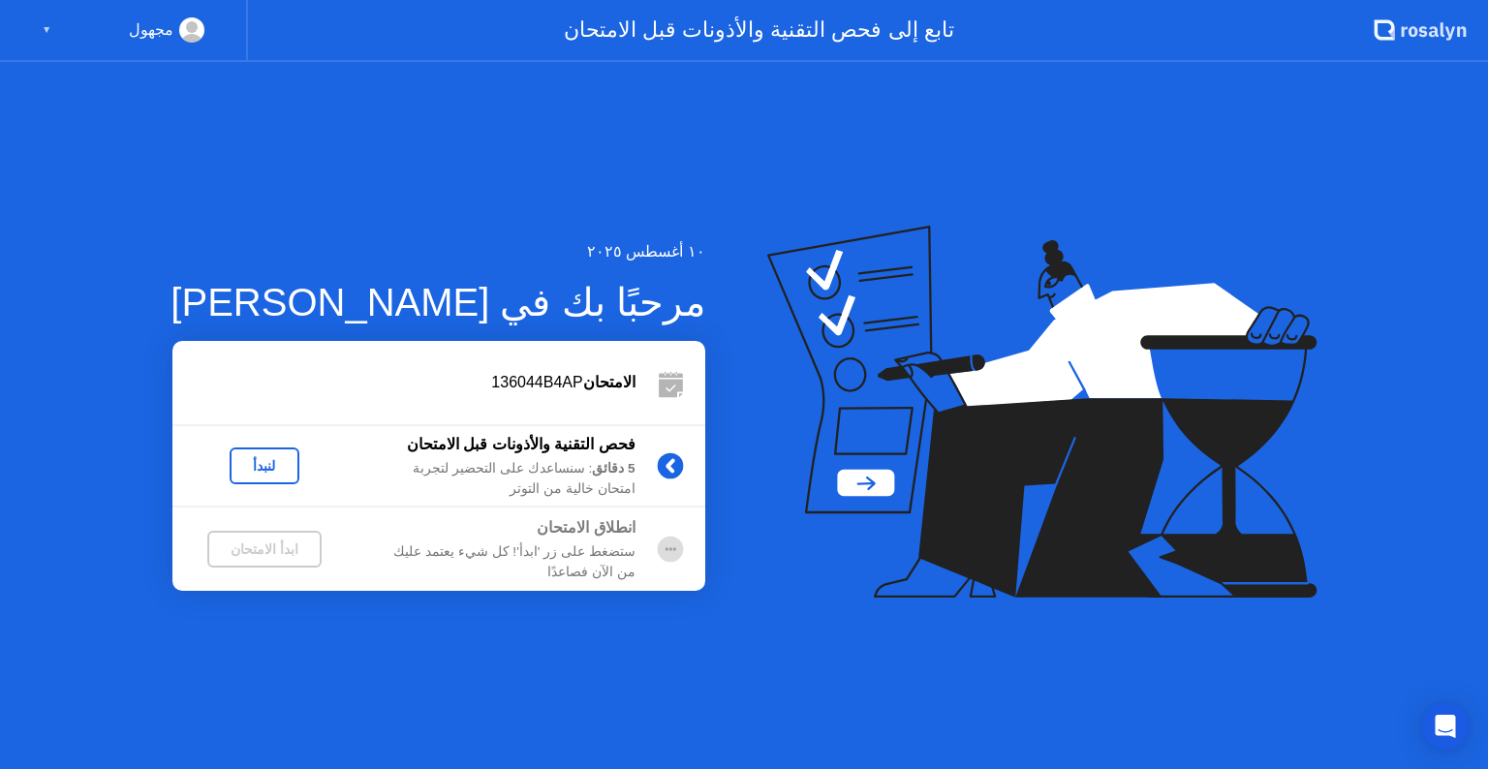
click at [263, 471] on div "لنبدأ" at bounding box center [264, 465] width 54 height 15
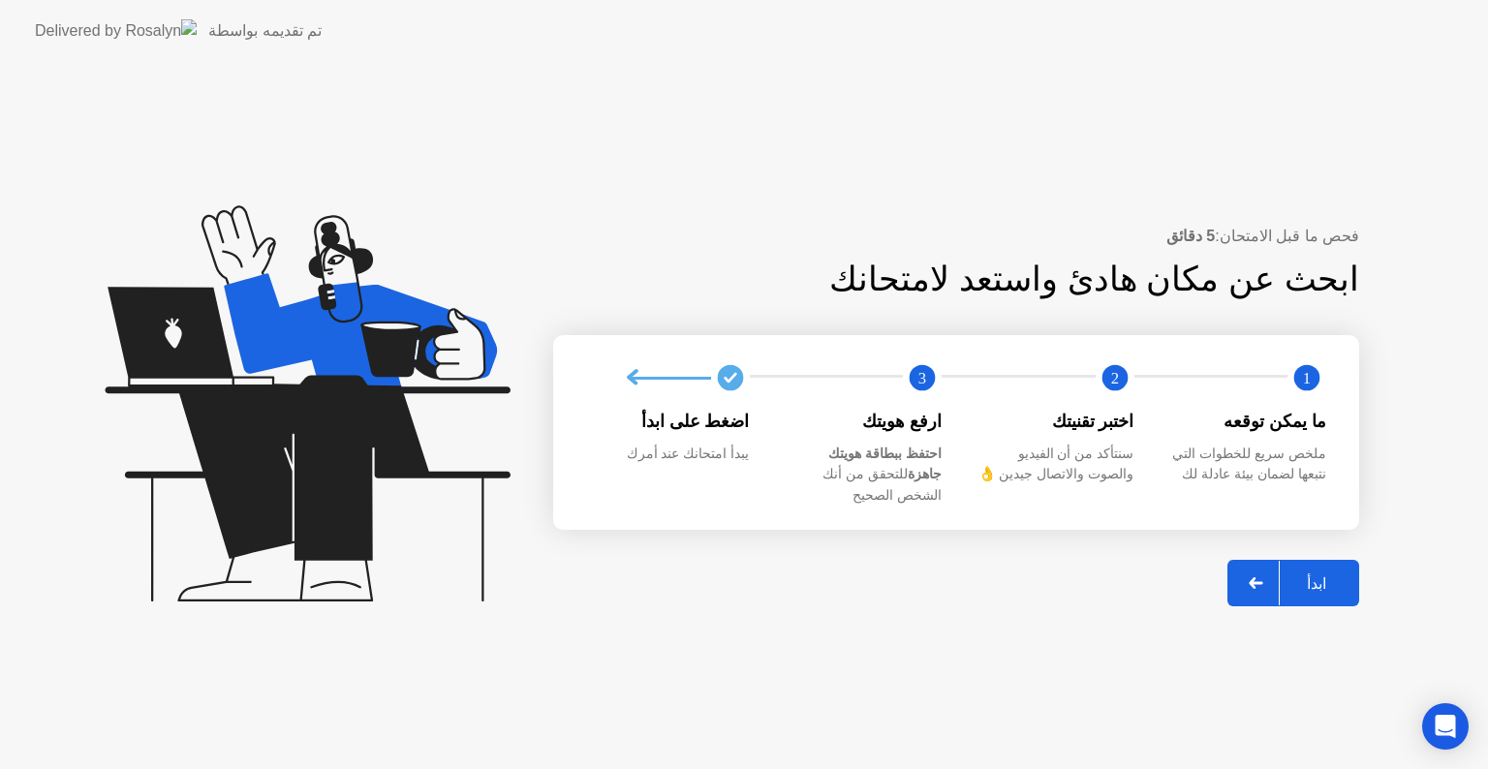
click at [1325, 574] on div "ابدأ" at bounding box center [1317, 583] width 74 height 18
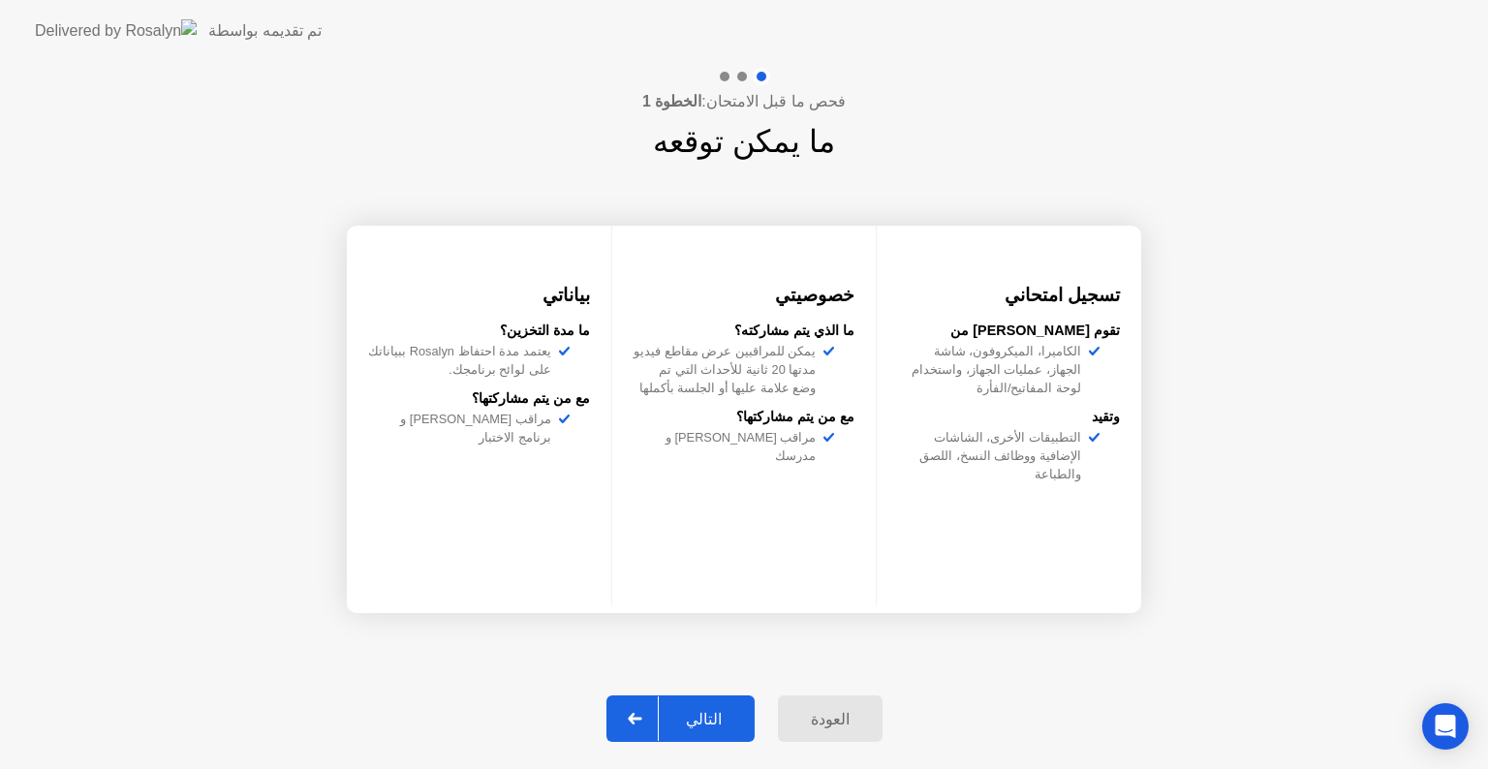
click at [720, 720] on div "التالي" at bounding box center [704, 719] width 90 height 18
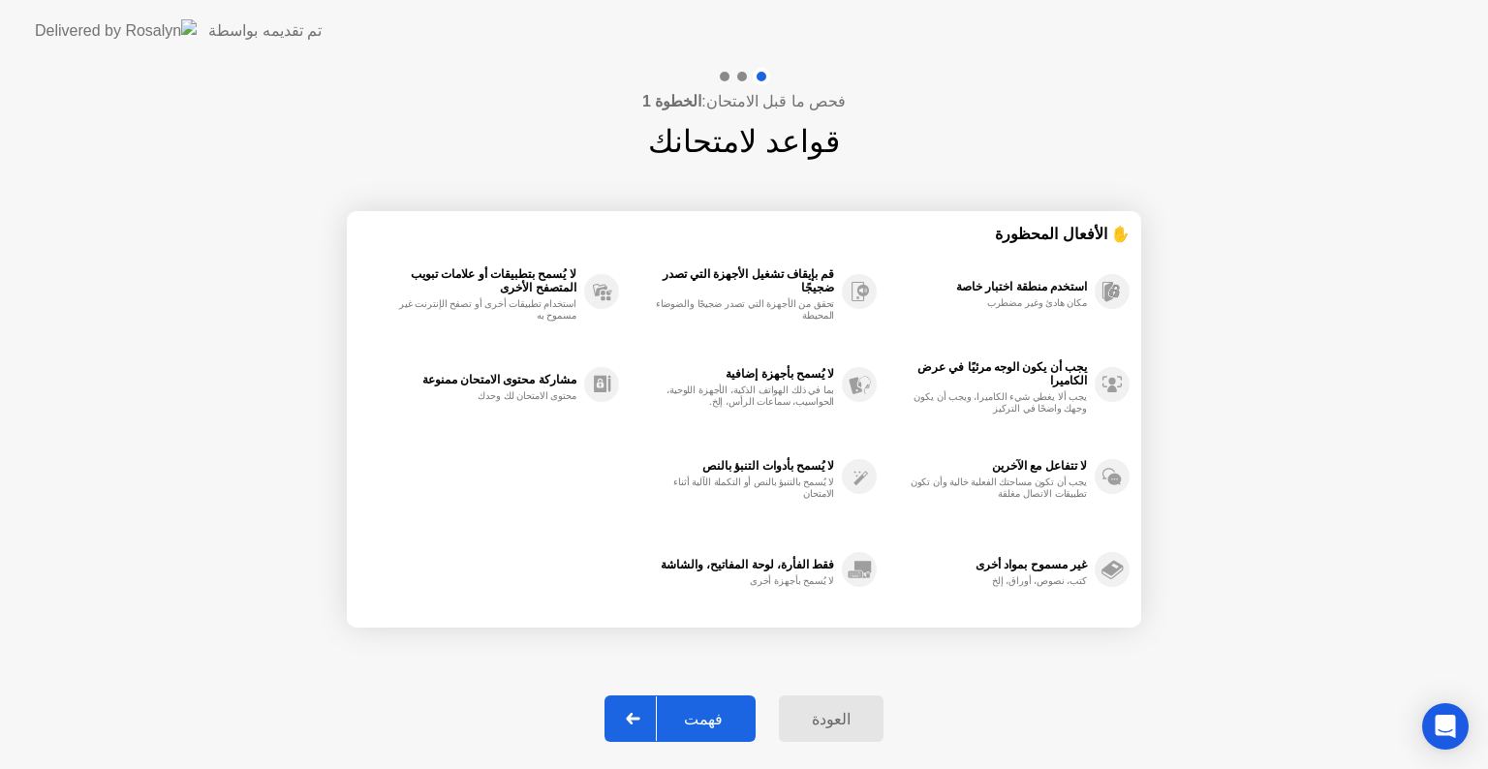
click at [732, 718] on div "فهمت" at bounding box center [703, 719] width 93 height 18
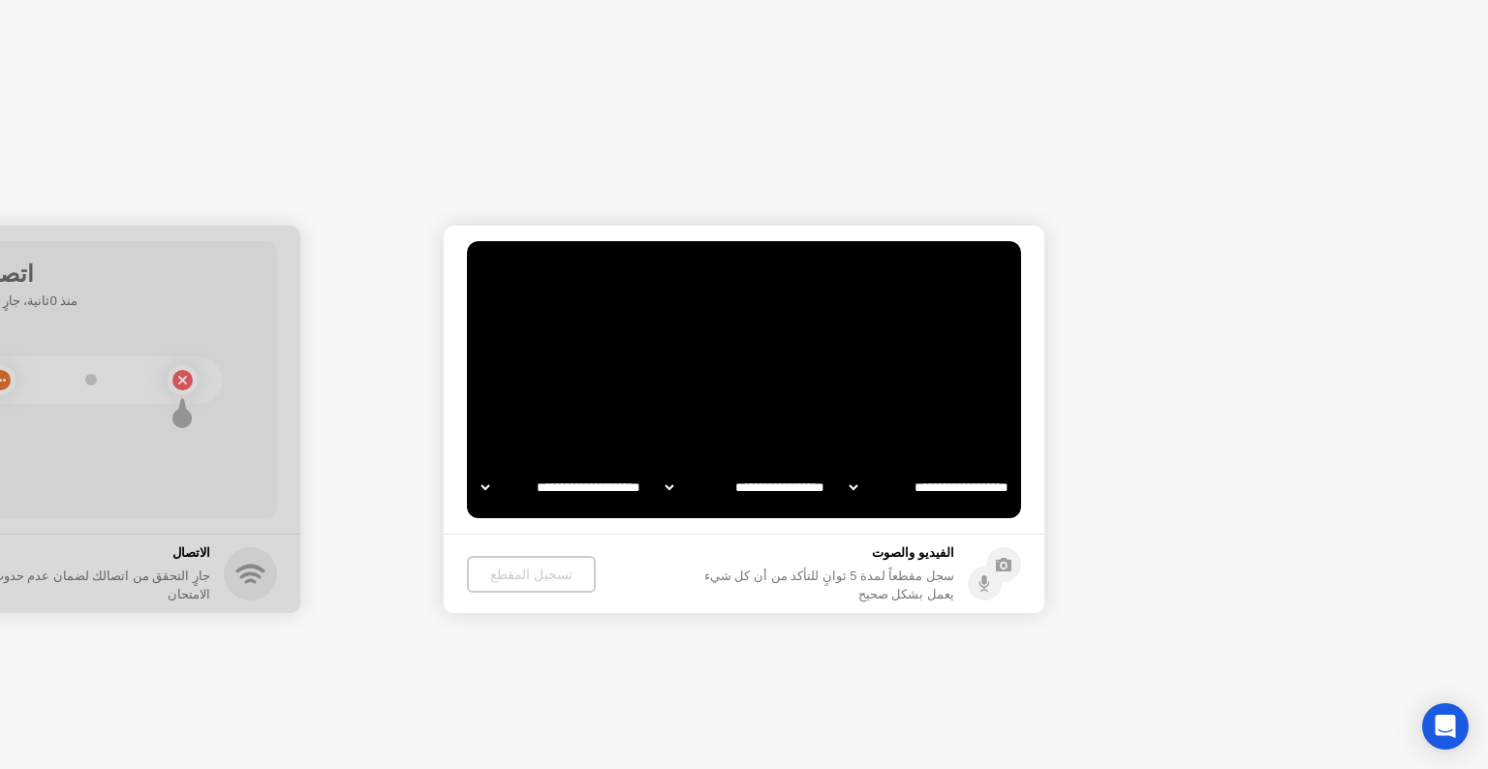
select select "**********"
select select "*******"
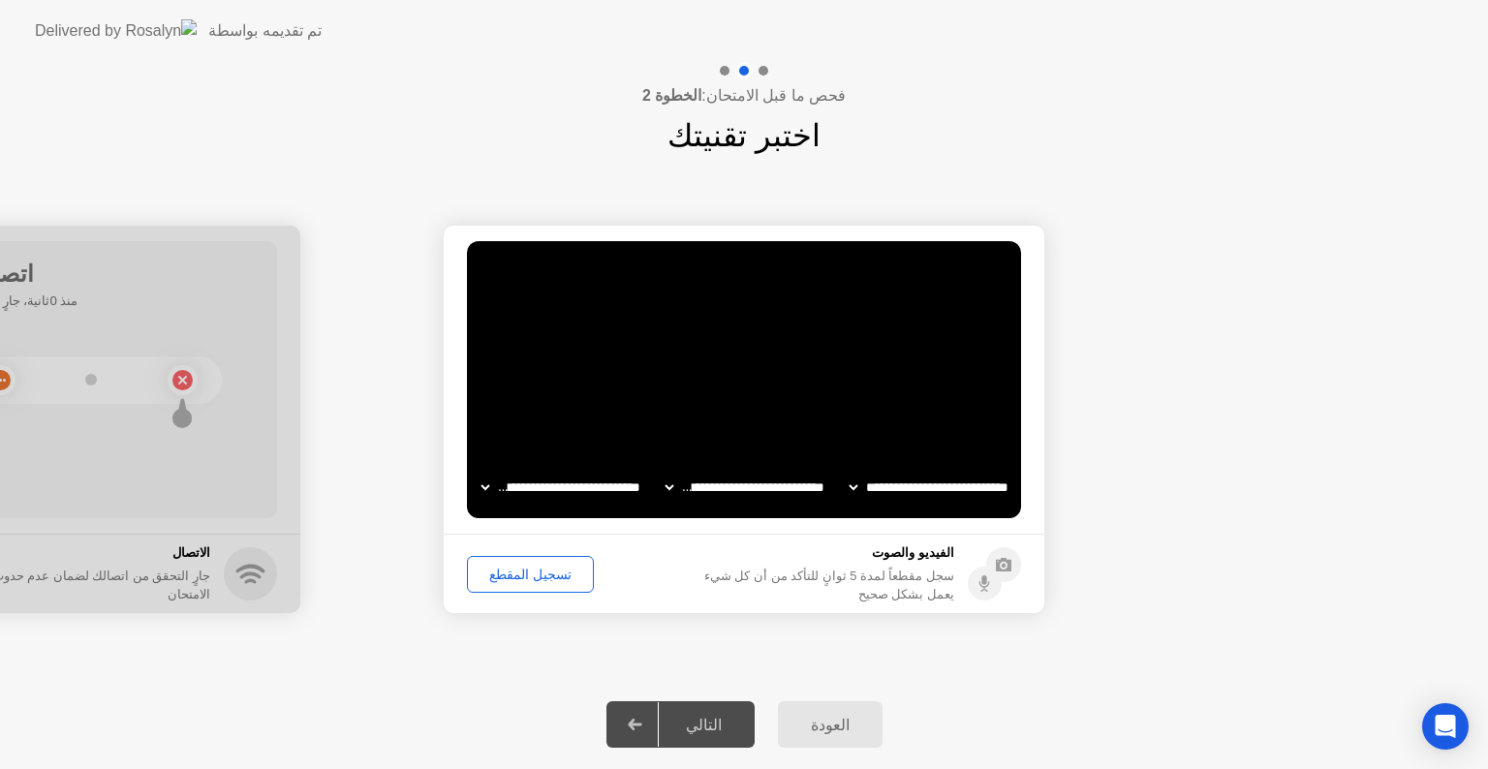
click at [688, 716] on div "التالي" at bounding box center [704, 725] width 90 height 18
click at [536, 577] on div "تسجيل المقطع" at bounding box center [530, 574] width 113 height 15
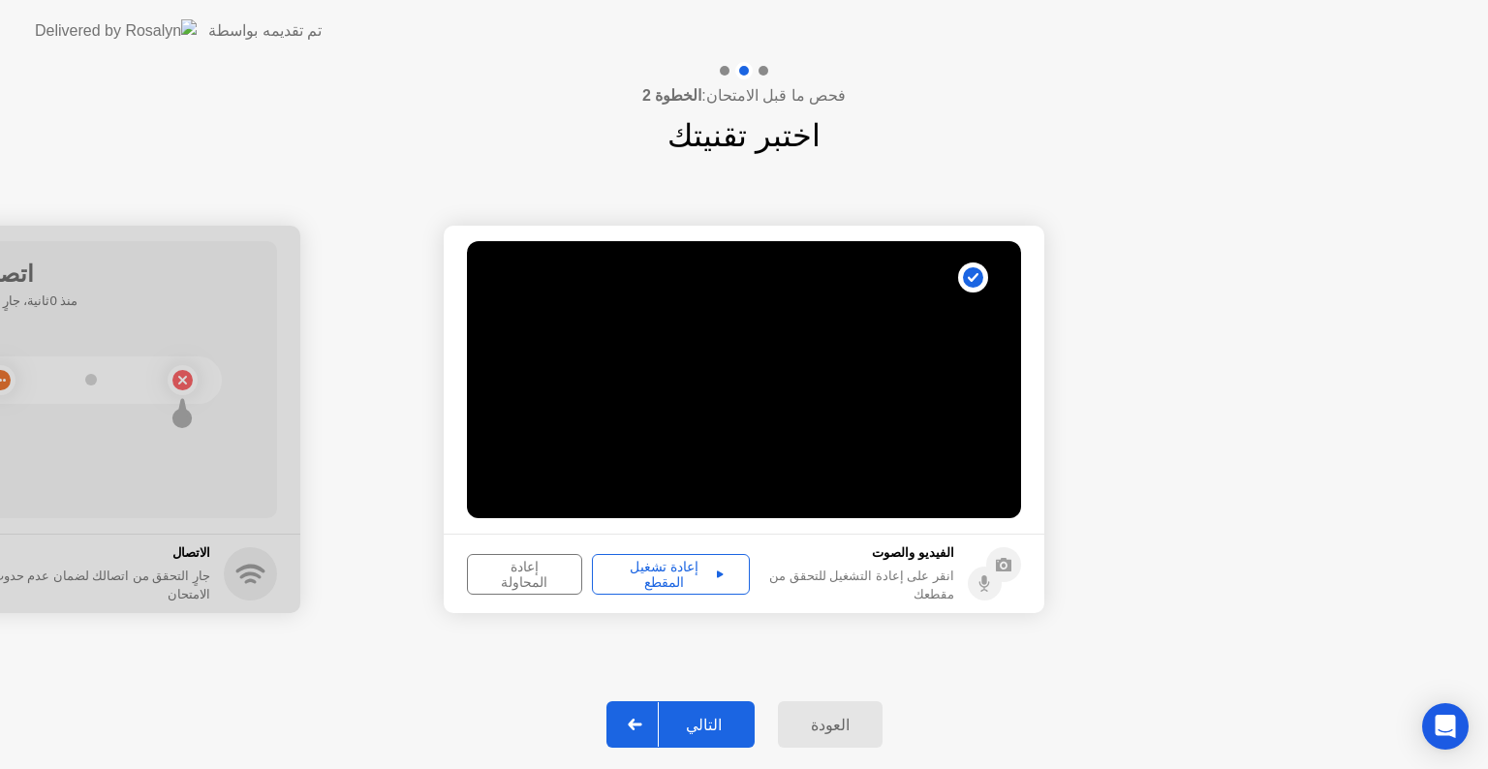
click at [673, 571] on div "إعادة تشغيل المقطع" at bounding box center [671, 574] width 144 height 31
click at [704, 732] on div "التالي" at bounding box center [704, 725] width 90 height 18
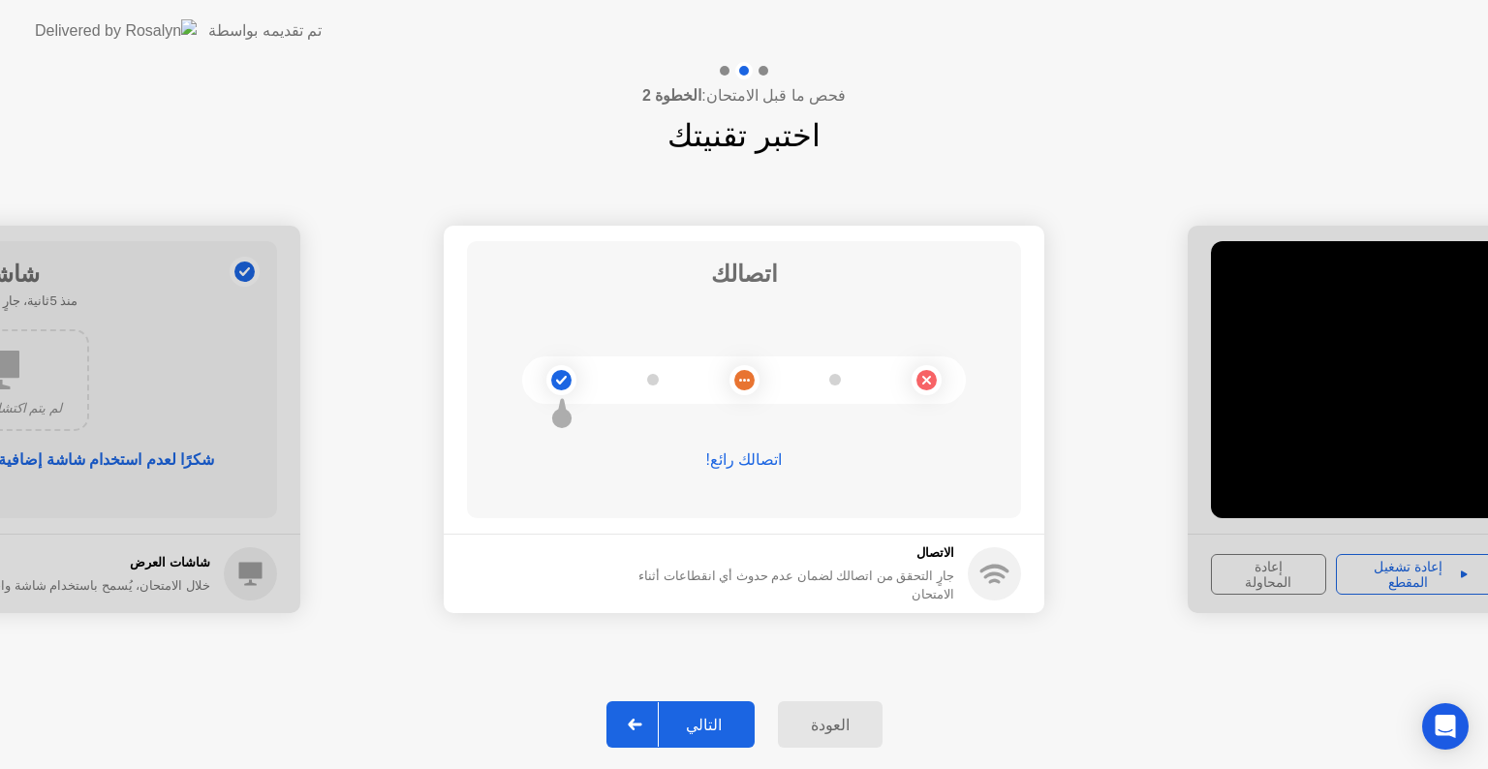
click at [721, 717] on div "التالي" at bounding box center [704, 725] width 90 height 18
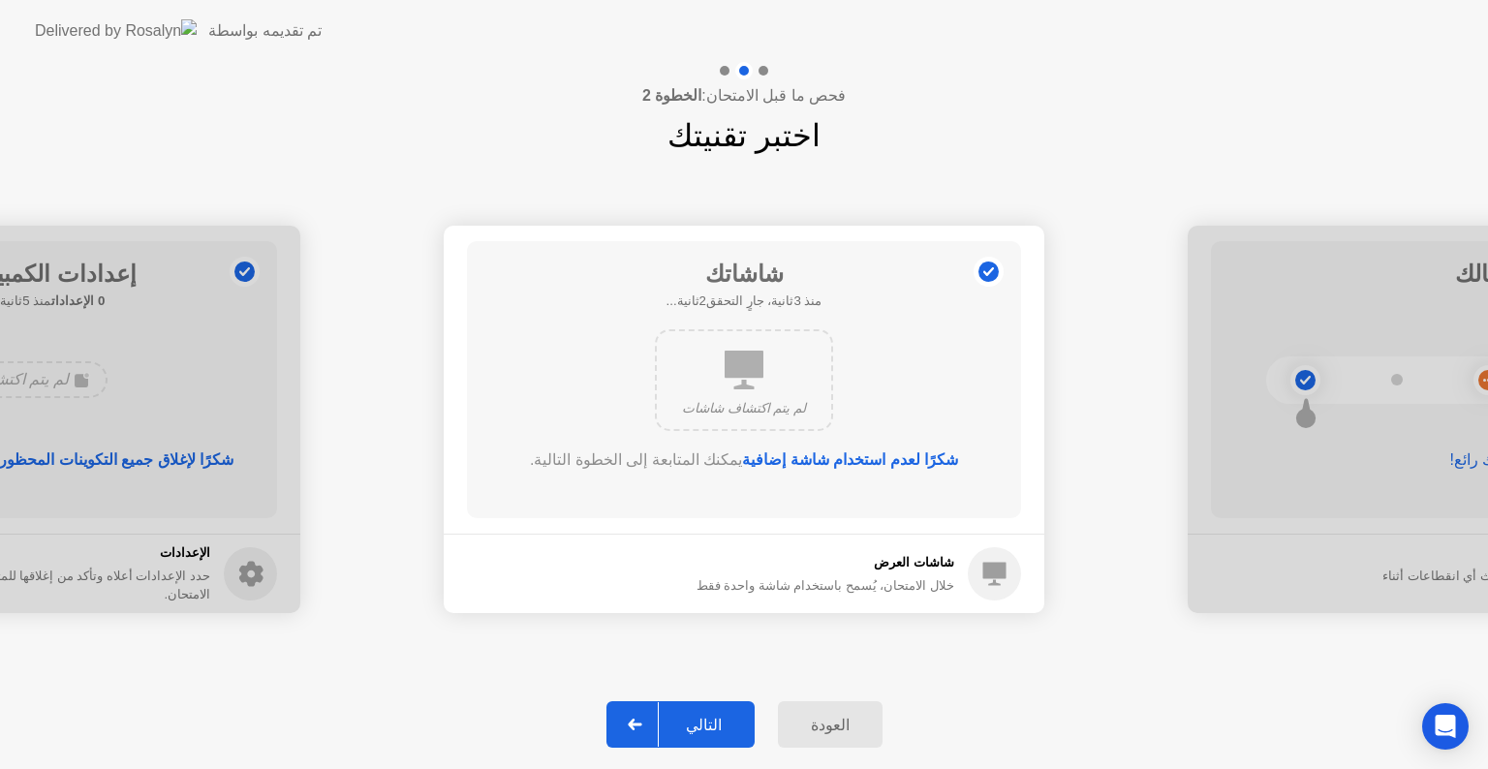
click at [721, 726] on div "التالي" at bounding box center [704, 725] width 90 height 18
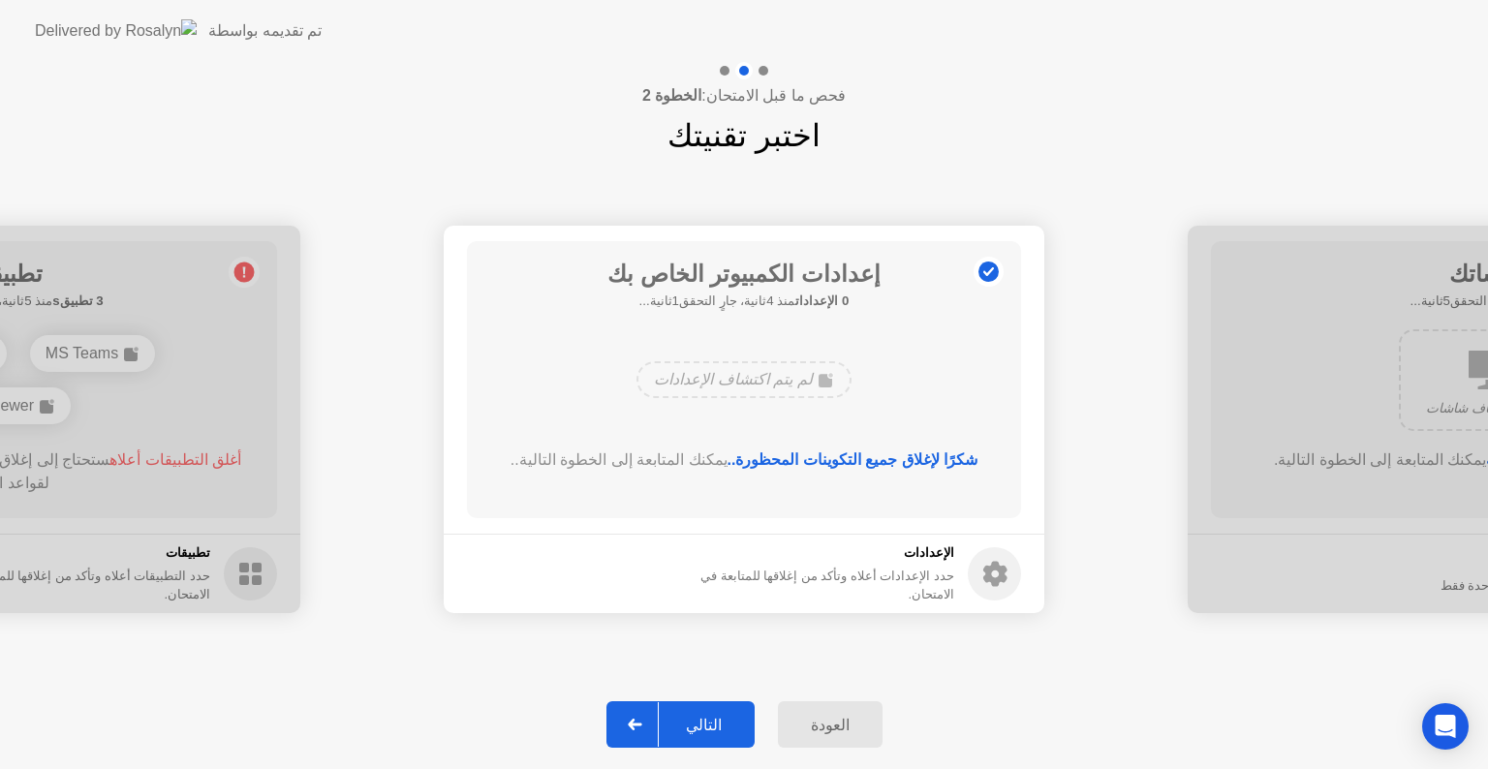
click at [717, 736] on button "التالي" at bounding box center [680, 724] width 148 height 46
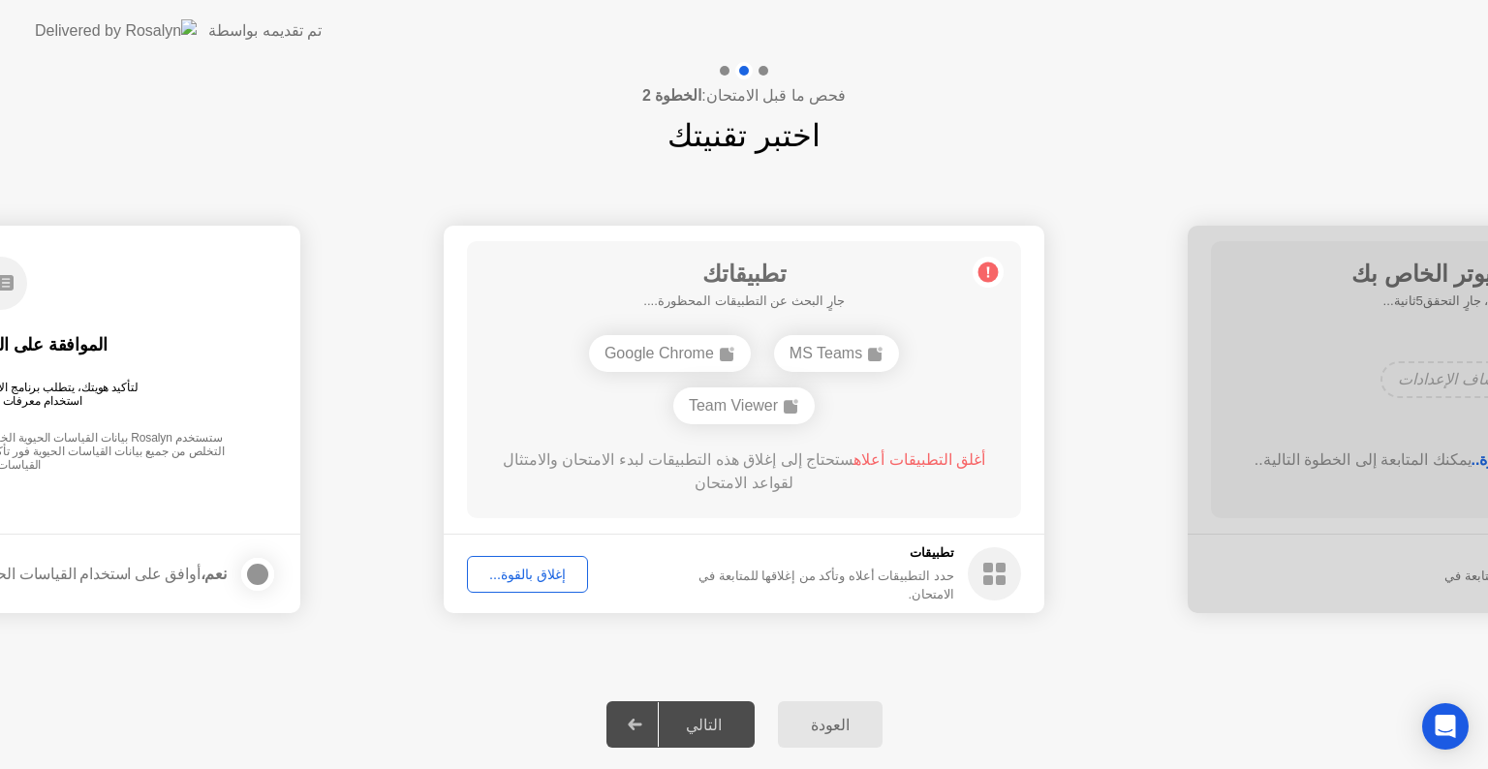
click at [546, 572] on div "إغلاق بالقوة..." at bounding box center [528, 574] width 108 height 15
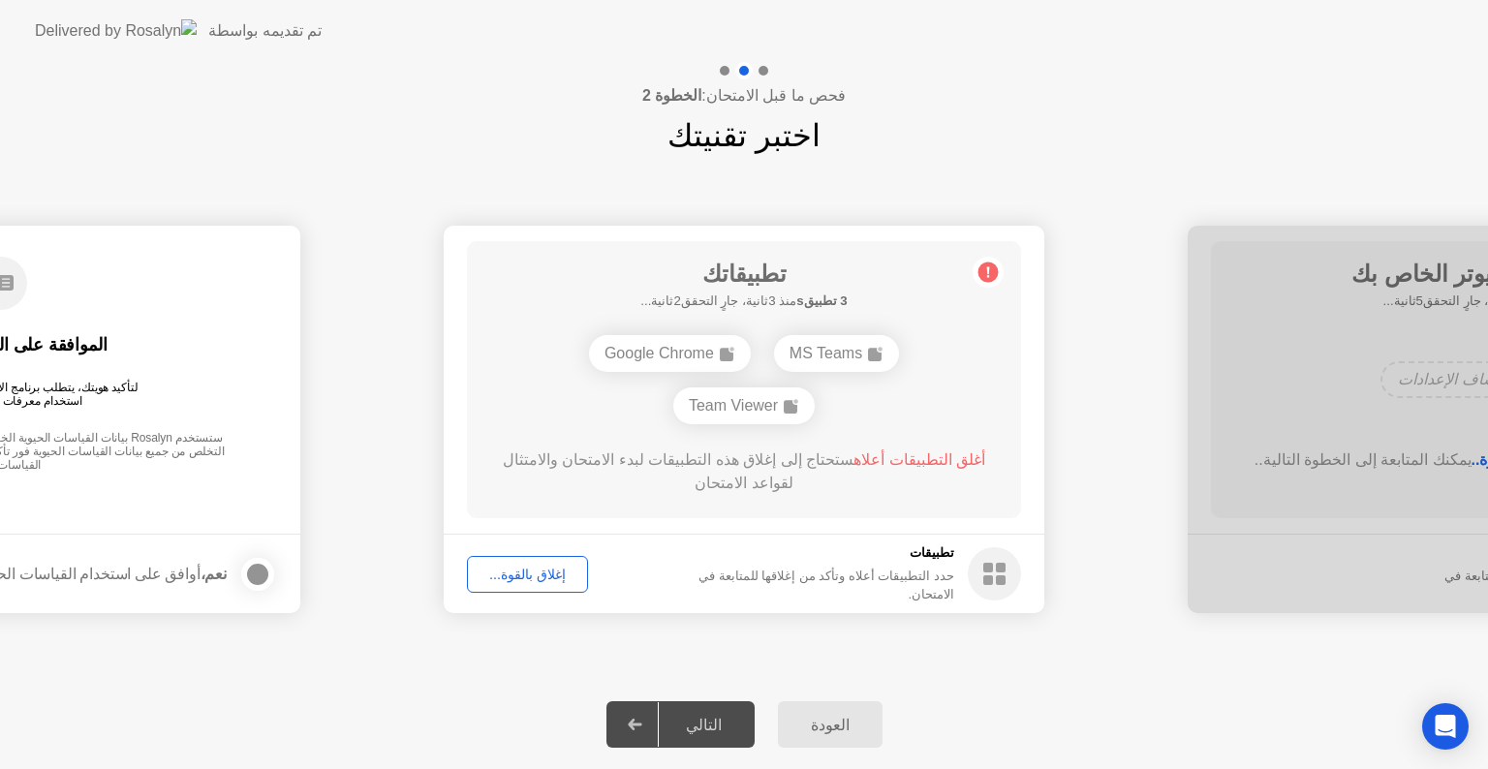
click at [538, 577] on div "إغلاق بالقوة..." at bounding box center [528, 574] width 108 height 15
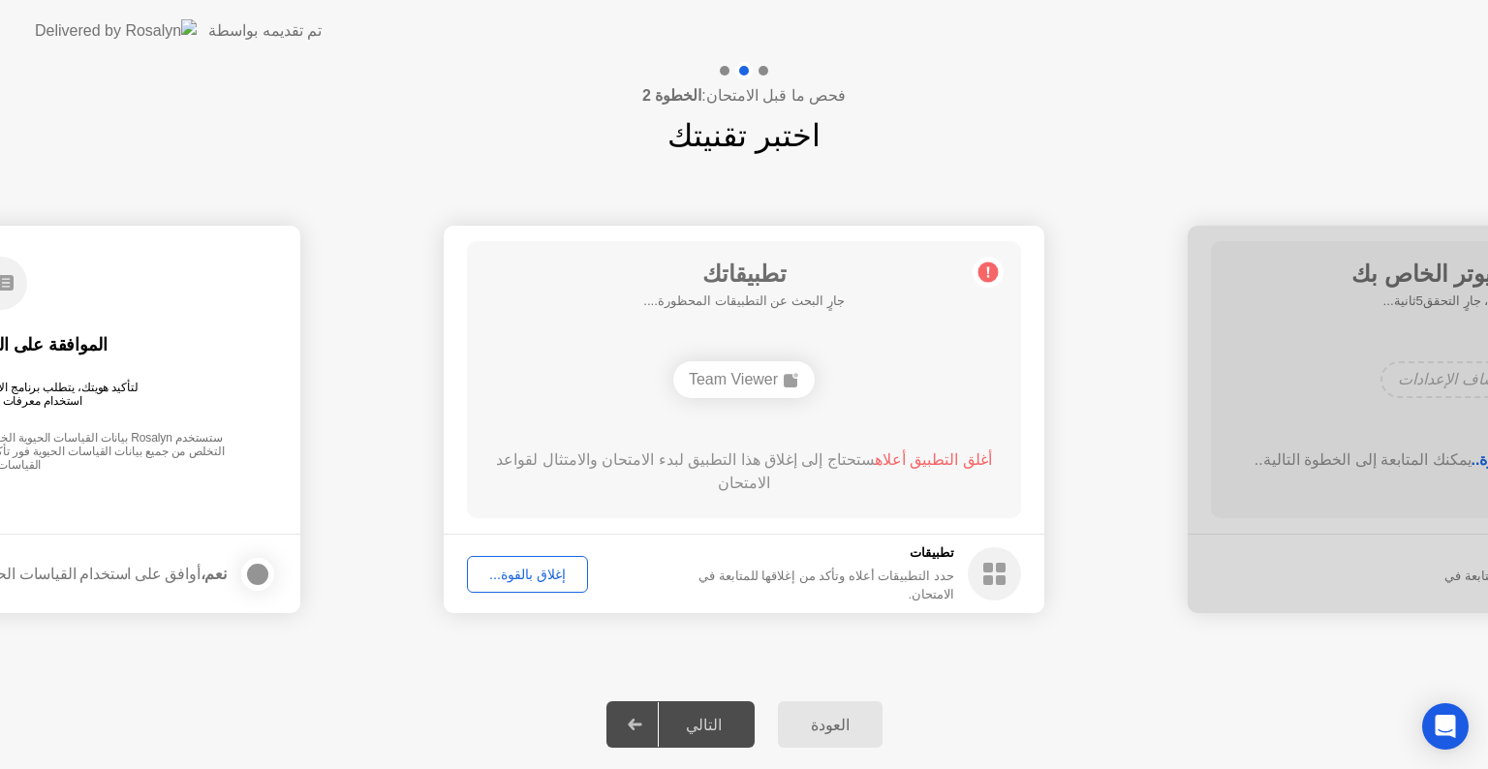
click at [772, 373] on div "Team Viewer" at bounding box center [743, 379] width 141 height 37
click at [553, 580] on div "إغلاق بالقوة..." at bounding box center [528, 574] width 108 height 15
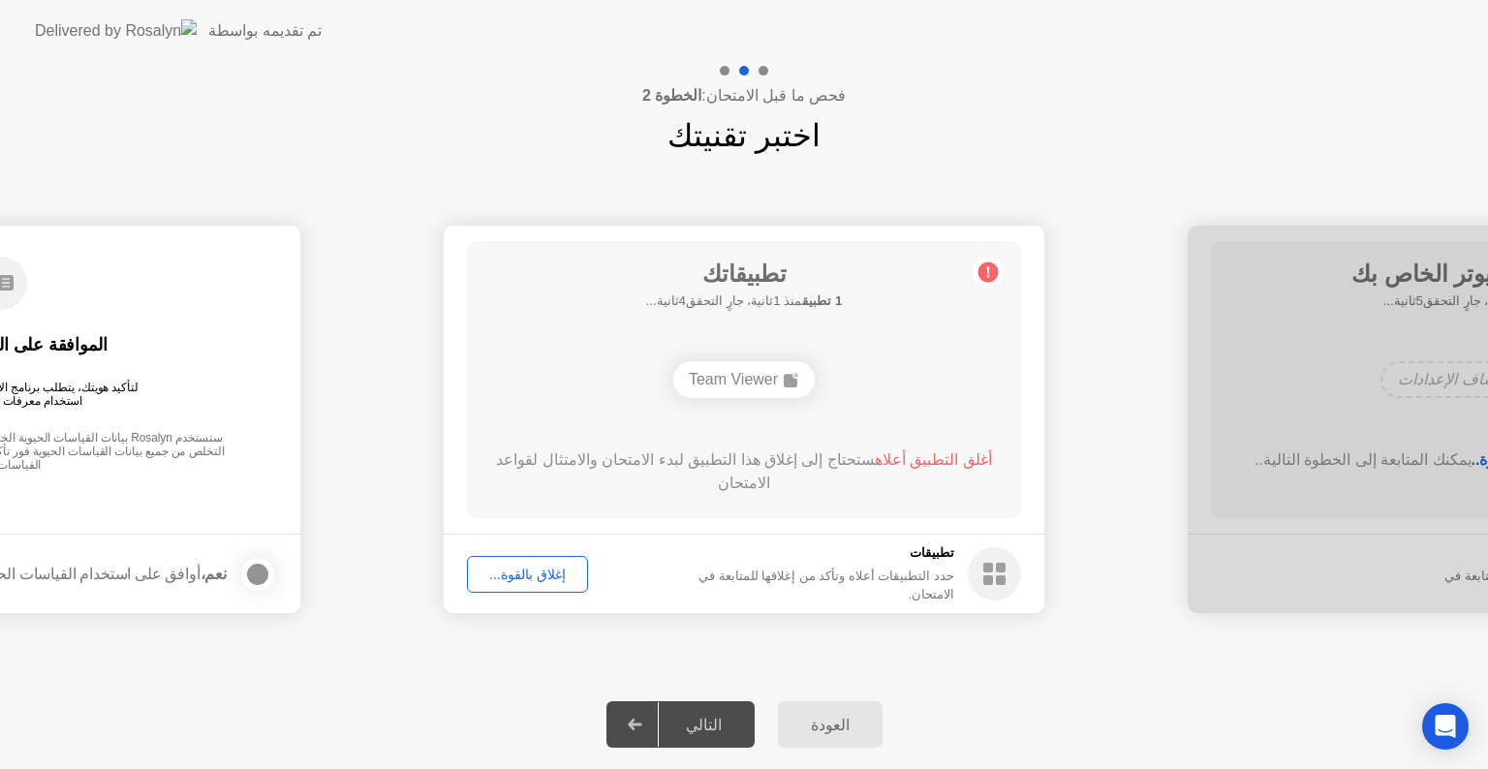
click at [757, 369] on div "Team Viewer" at bounding box center [743, 379] width 141 height 37
click at [996, 598] on circle at bounding box center [994, 573] width 53 height 53
click at [743, 363] on div "Team Viewer" at bounding box center [743, 379] width 141 height 37
click at [555, 576] on div "إغلاق بالقوة..." at bounding box center [528, 574] width 108 height 15
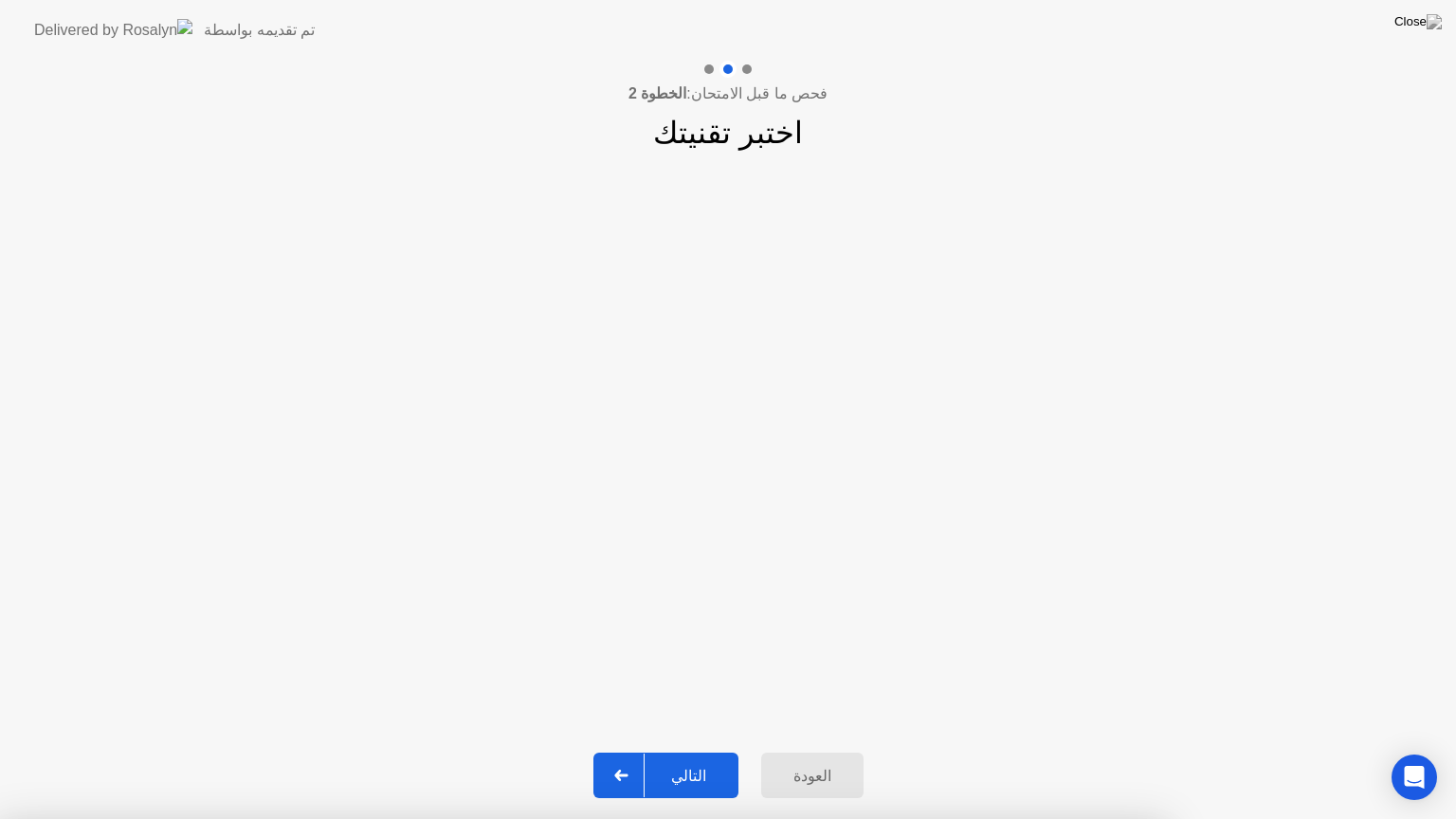
click at [720, 751] on div "التالي" at bounding box center [689, 776] width 88 height 18
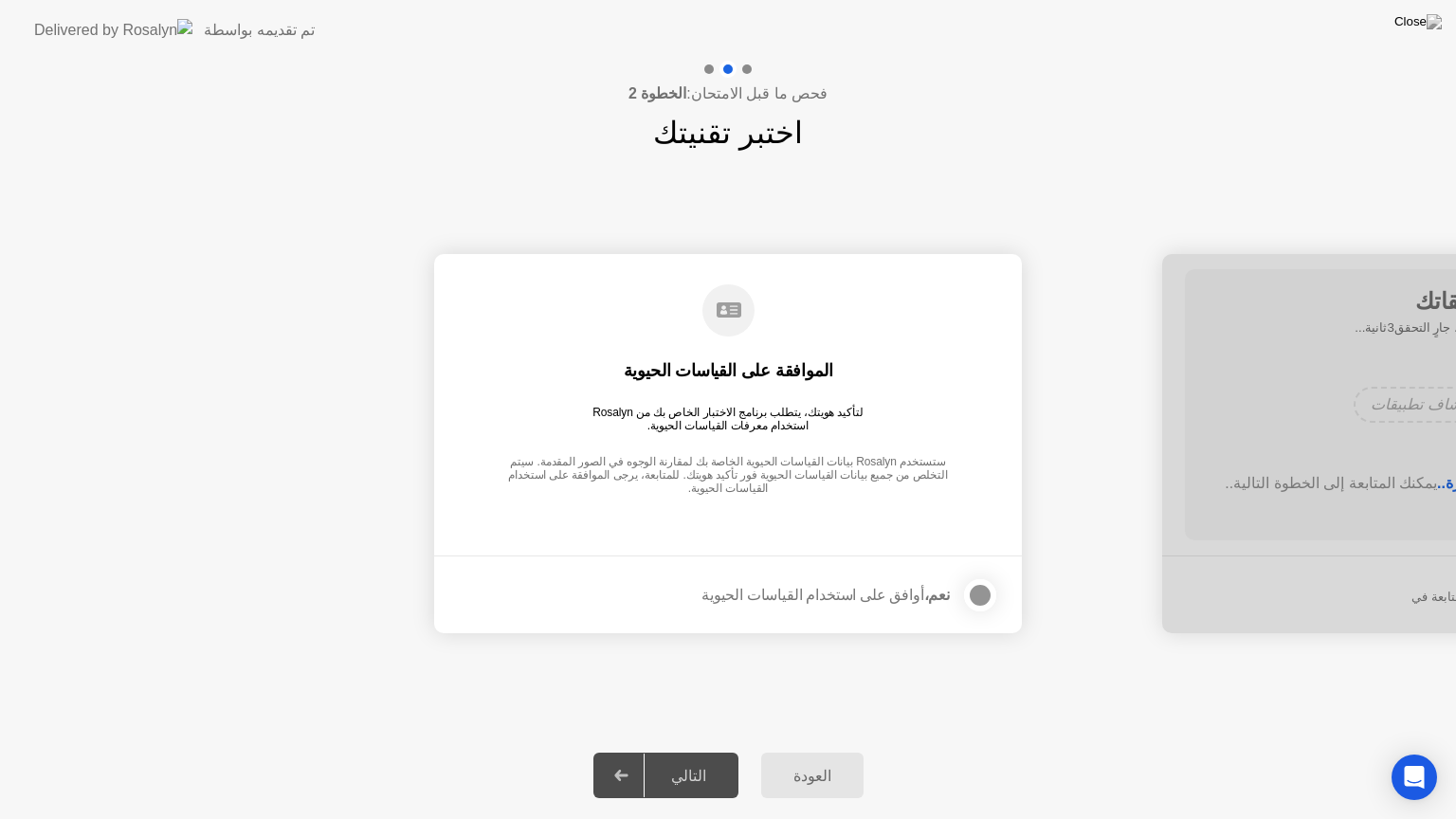
click at [786, 408] on div "لتأكيد هويتك، يتطلب برنامج الاختبار الخاص بك من Rosalyn استخدام معرفات القياسات…" at bounding box center [729, 419] width 286 height 26
click at [989, 593] on div at bounding box center [979, 595] width 23 height 23
click at [702, 751] on div "التالي" at bounding box center [689, 776] width 88 height 18
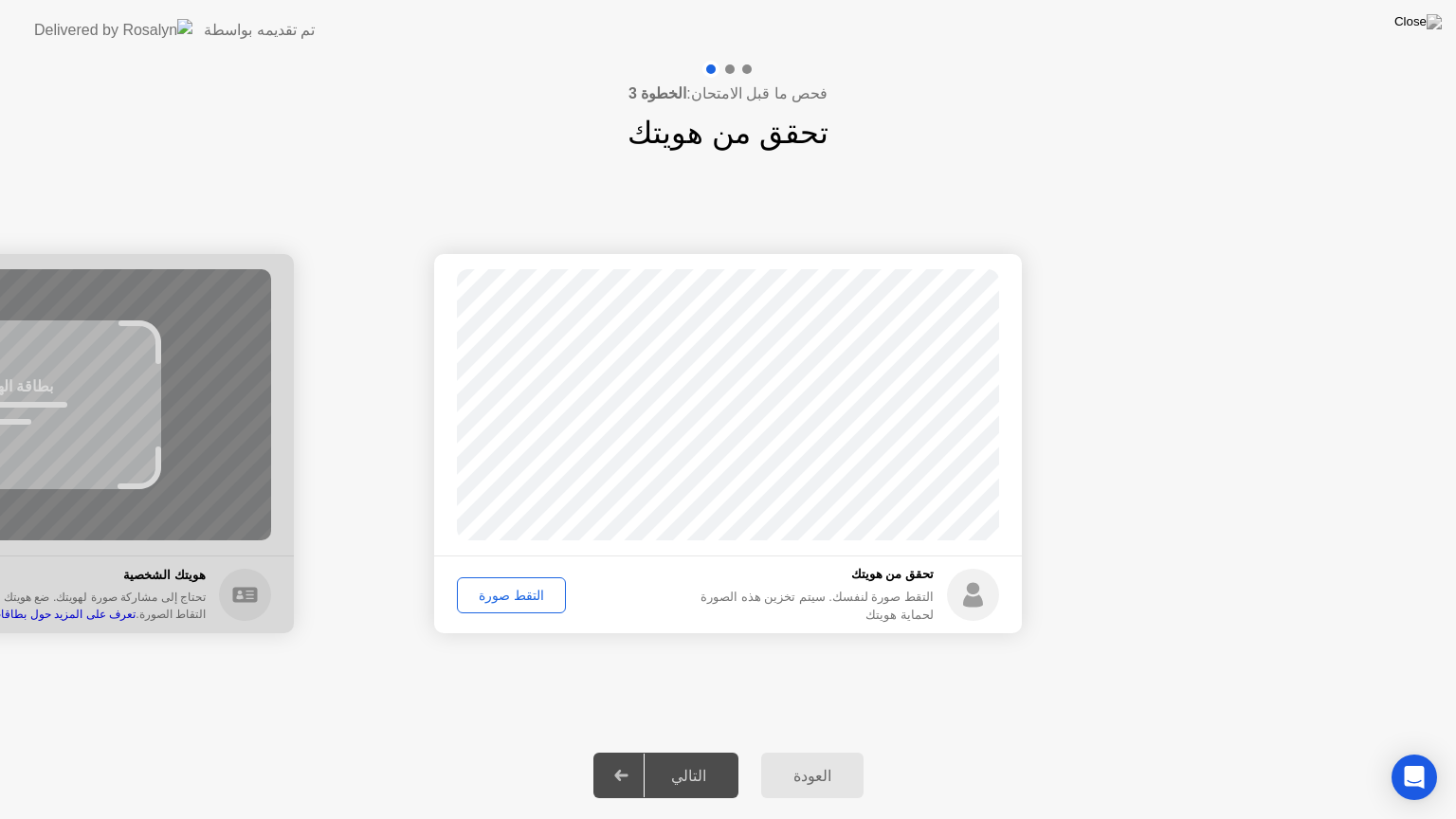
click at [520, 608] on button "التقط صورة" at bounding box center [511, 595] width 109 height 36
click at [673, 751] on div "التالي" at bounding box center [689, 776] width 88 height 18
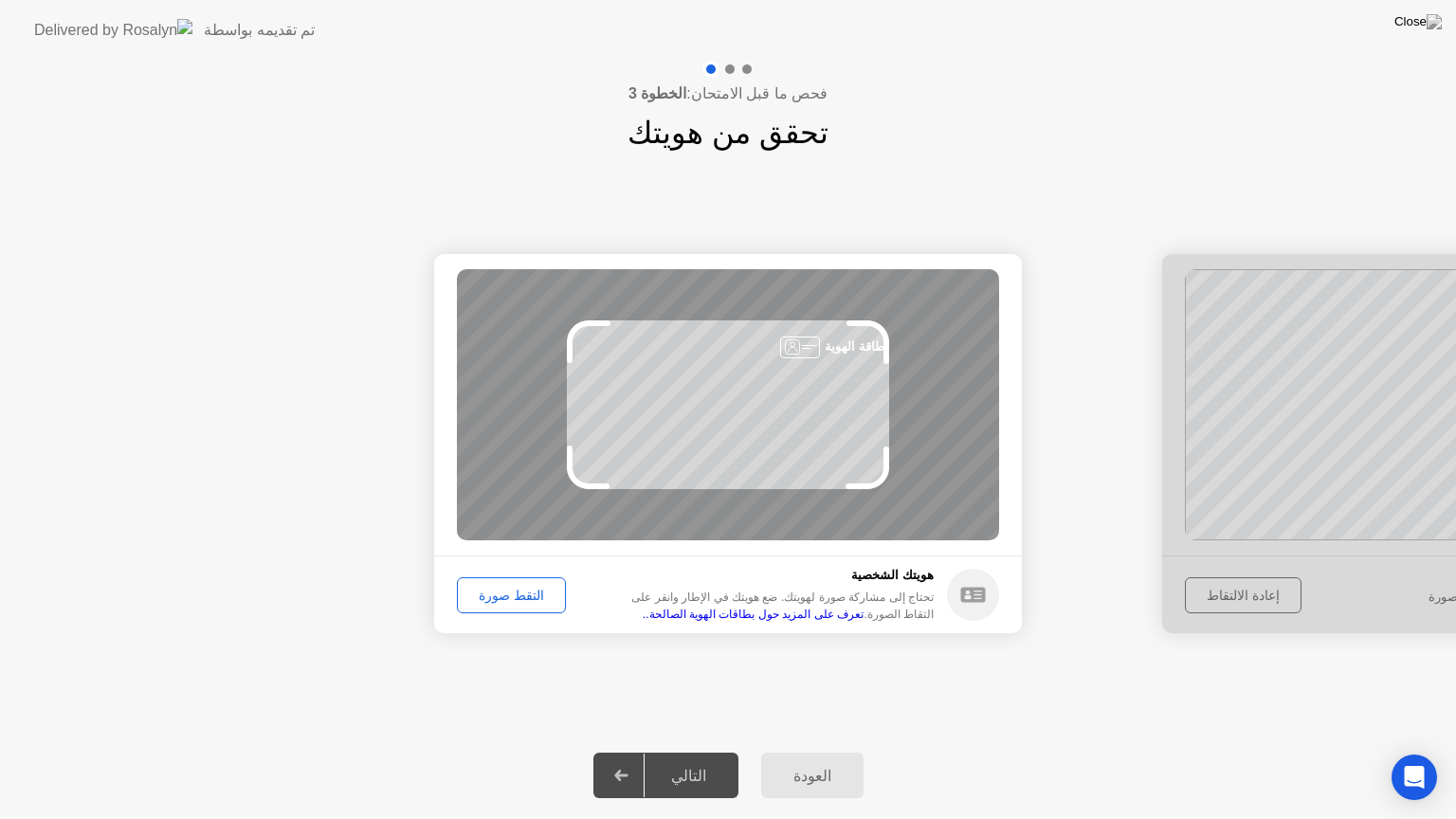
click at [827, 751] on div "العودة" at bounding box center [812, 776] width 91 height 18
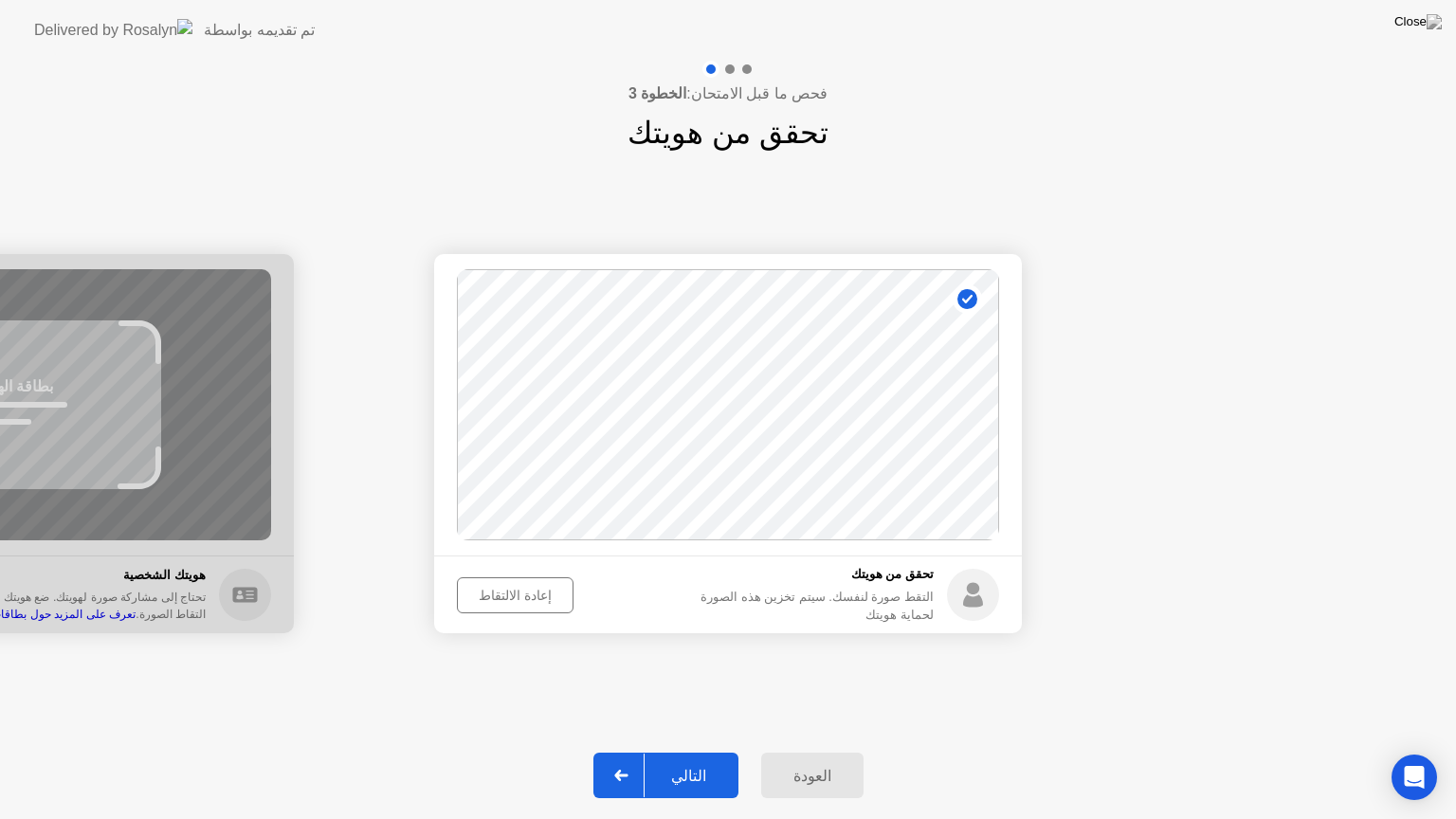
click at [542, 588] on div "إعادة الالتقاط" at bounding box center [516, 595] width 104 height 15
click at [517, 588] on div "التقط صورة" at bounding box center [512, 595] width 96 height 15
click at [501, 611] on button "إعادة الالتقاط" at bounding box center [515, 595] width 116 height 36
click at [501, 611] on button "التقط صورة" at bounding box center [511, 595] width 109 height 36
click at [534, 593] on div "إعادة الالتقاط" at bounding box center [516, 595] width 104 height 15
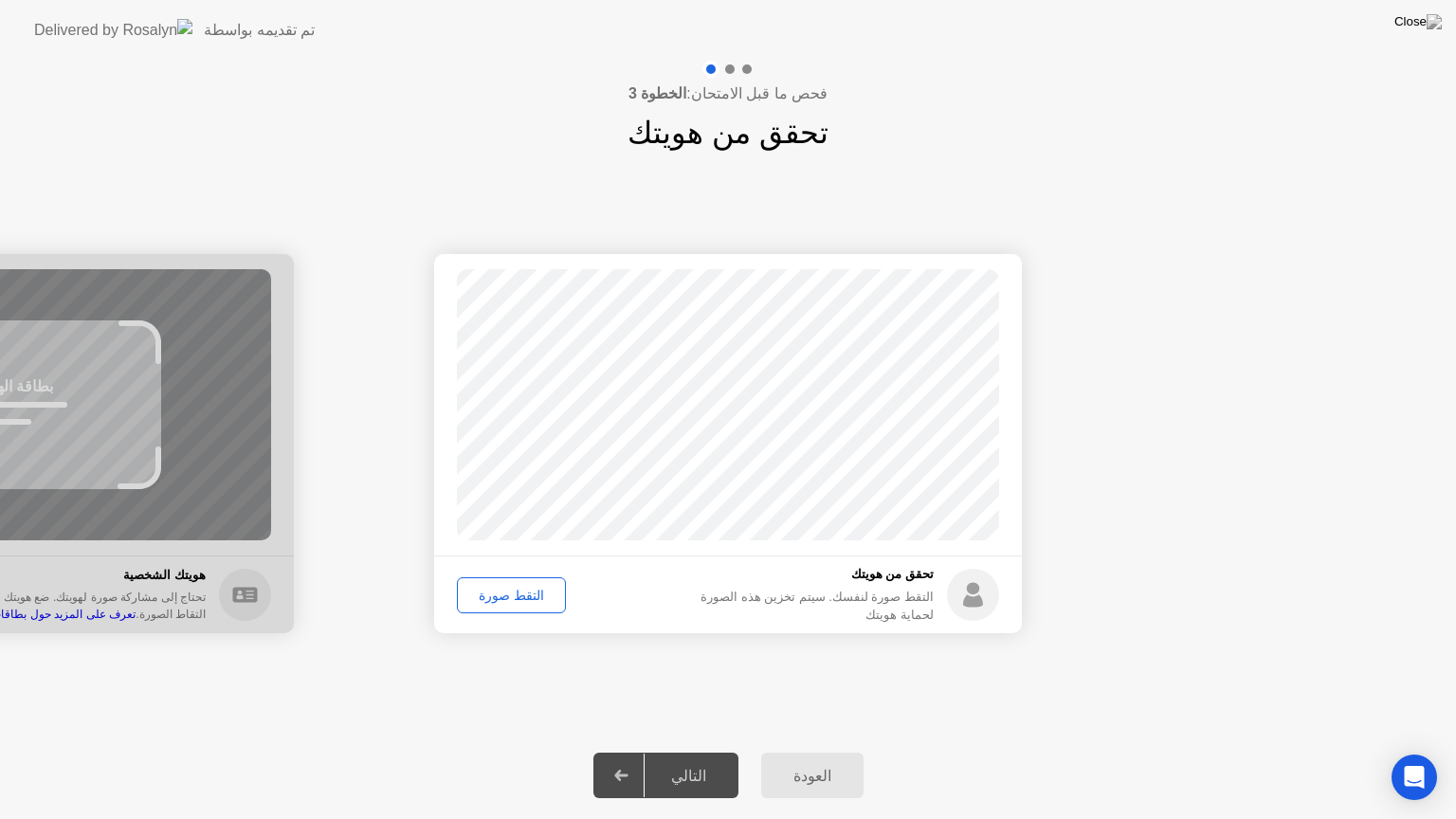
click at [534, 593] on div "التقط صورة" at bounding box center [512, 595] width 96 height 15
click at [530, 590] on div "إعادة الالتقاط" at bounding box center [516, 595] width 104 height 15
click at [474, 603] on div "التقط صورة" at bounding box center [512, 595] width 96 height 15
click at [474, 603] on div "إعادة الالتقاط" at bounding box center [516, 595] width 104 height 15
click at [474, 603] on div "التقط صورة" at bounding box center [512, 595] width 96 height 15
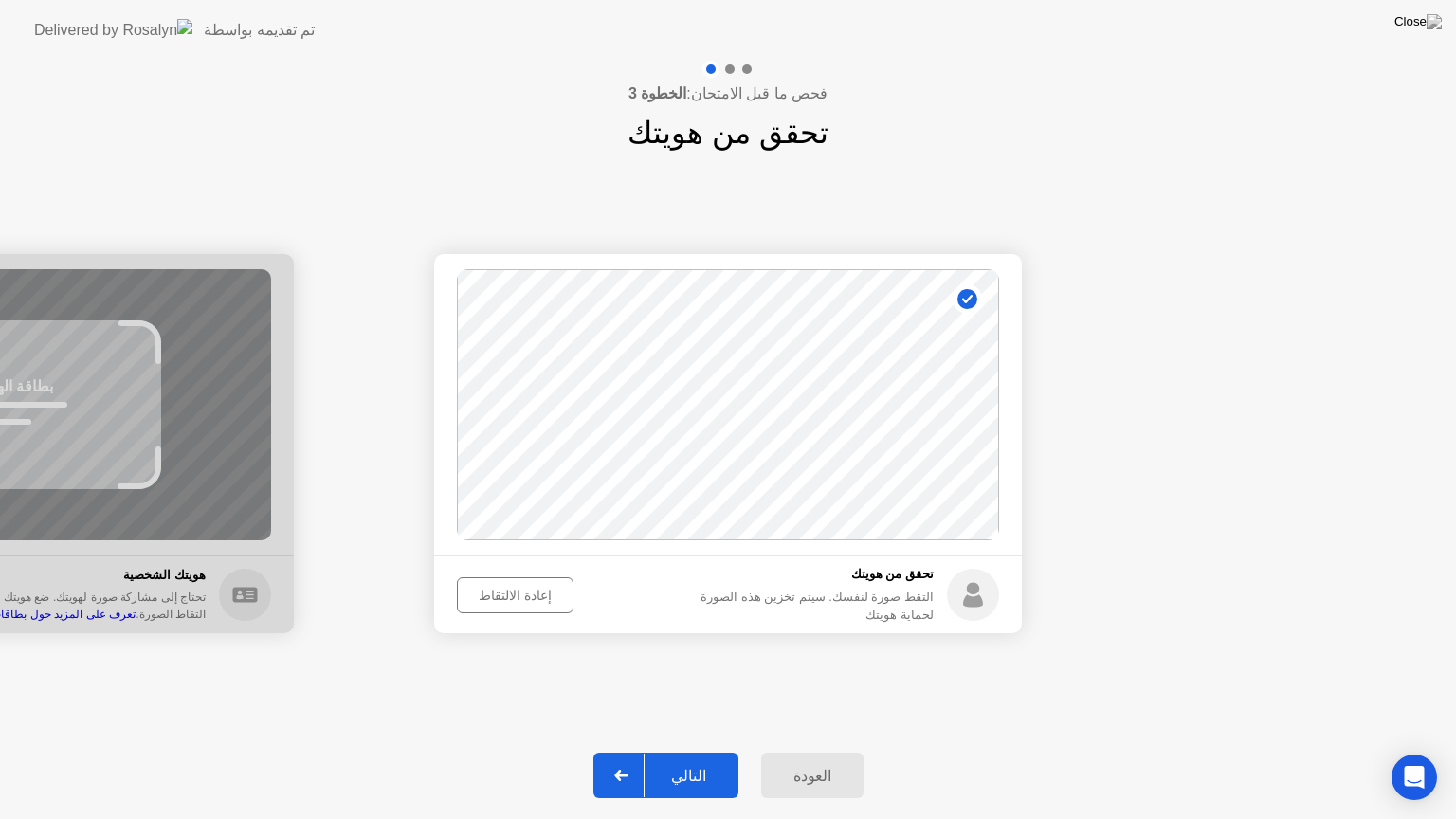
click at [516, 606] on button "إعادة الالتقاط" at bounding box center [515, 595] width 116 height 36
click at [527, 595] on div "التقط صورة" at bounding box center [512, 595] width 96 height 15
click at [719, 751] on div "التالي" at bounding box center [689, 776] width 88 height 18
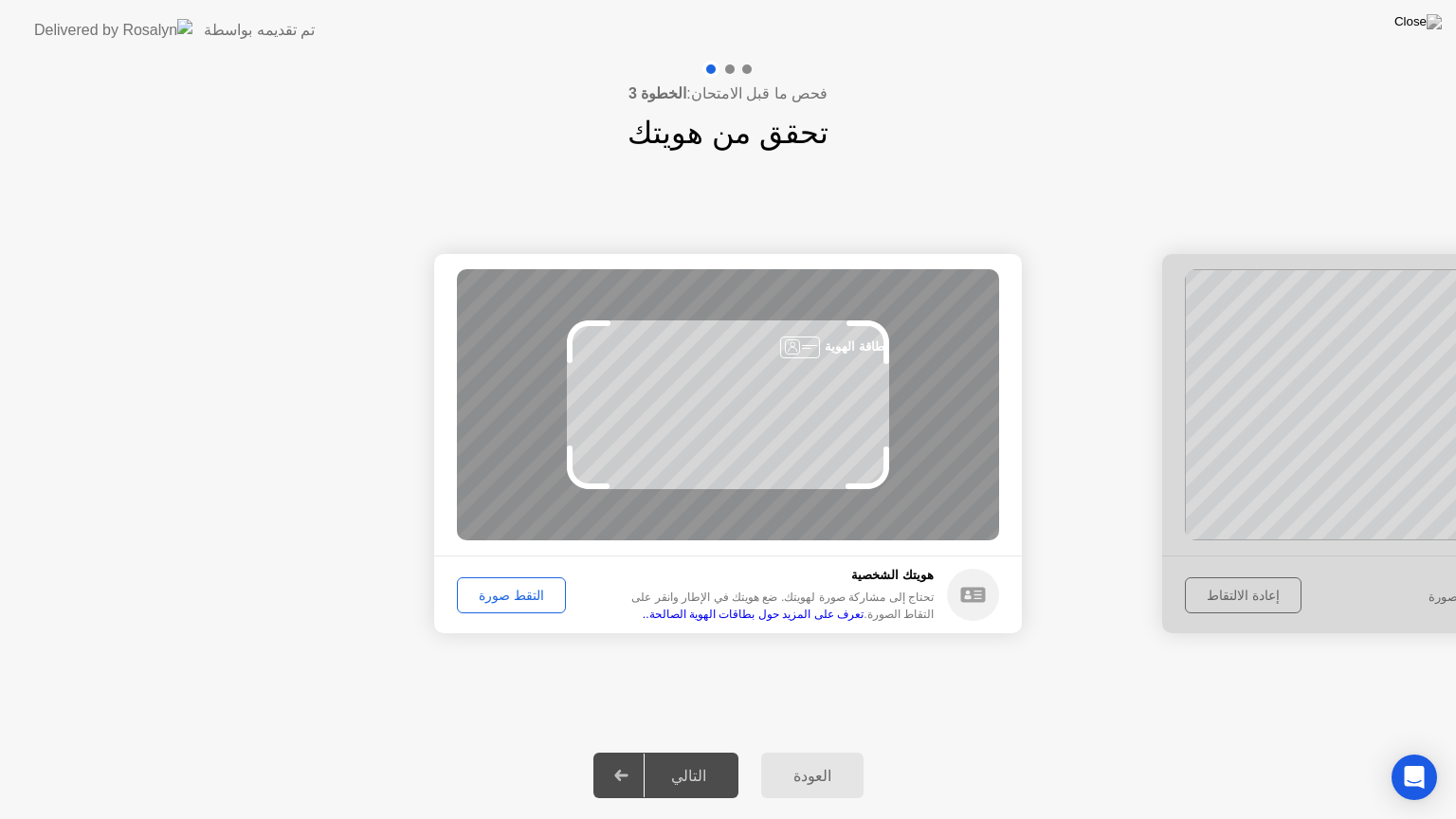
click at [516, 598] on div "التقط صورة" at bounding box center [512, 595] width 96 height 15
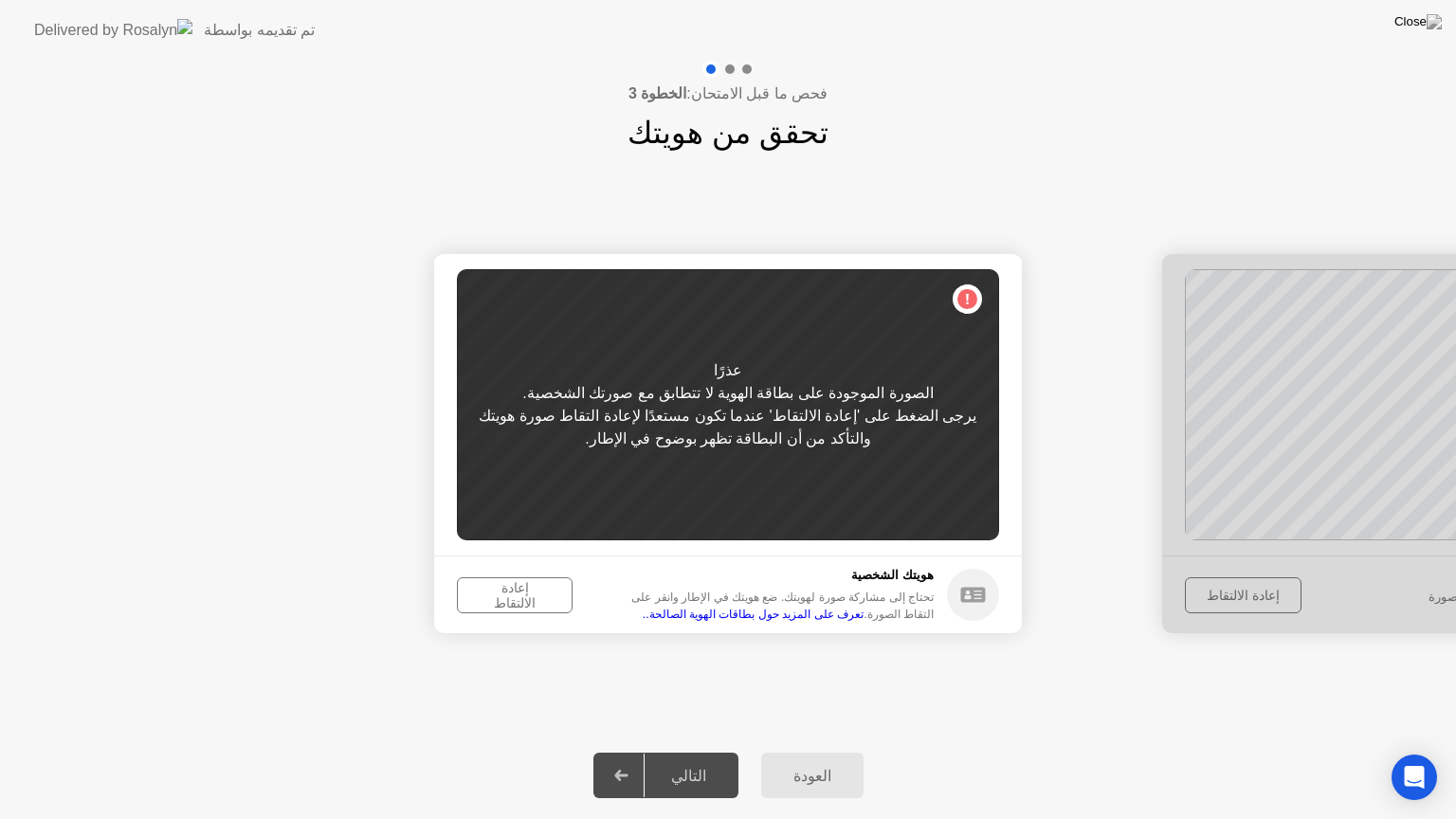
click at [508, 590] on div "إعادة الالتقاط" at bounding box center [515, 595] width 103 height 30
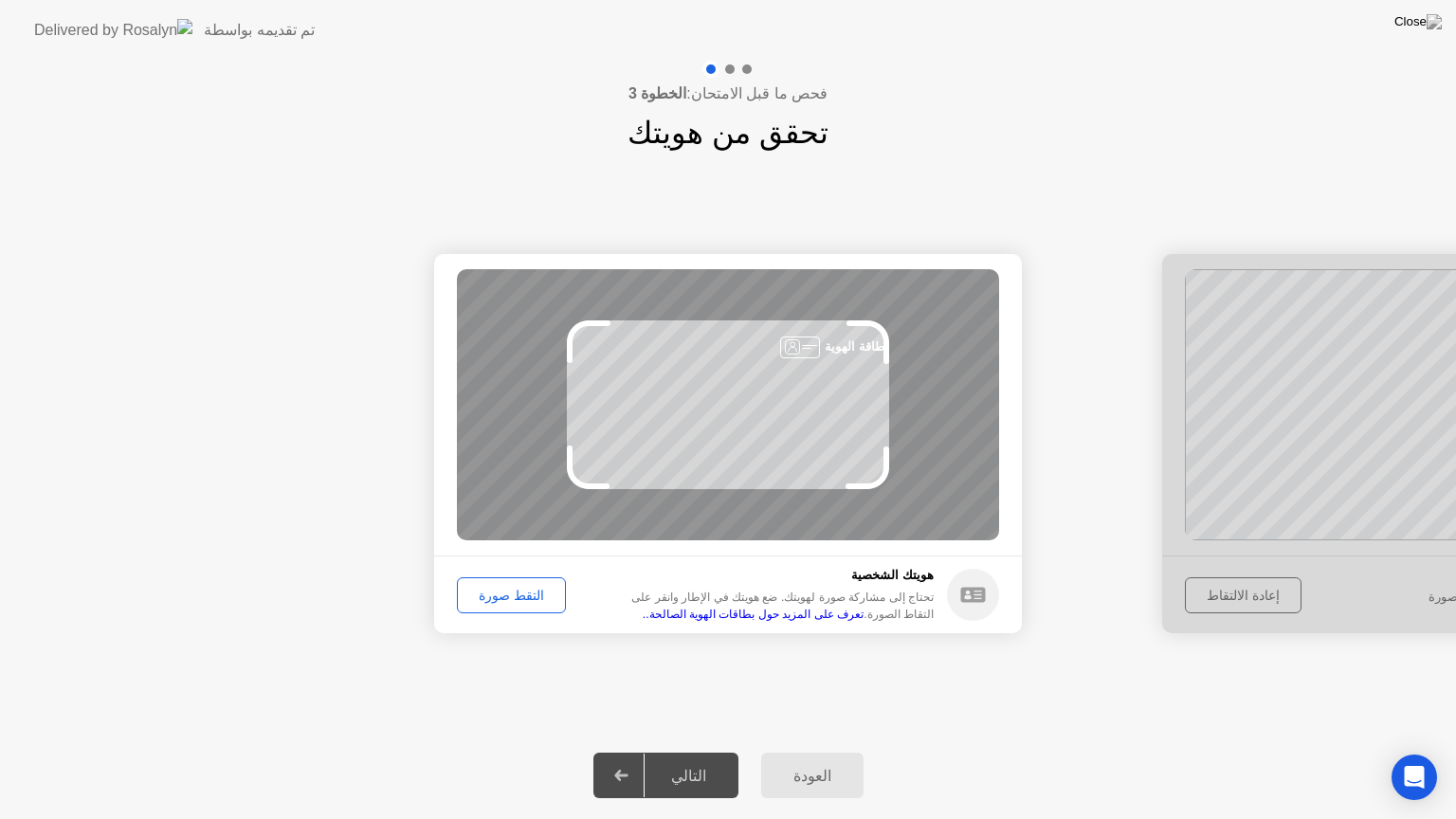
click at [815, 751] on div "العودة" at bounding box center [812, 776] width 91 height 18
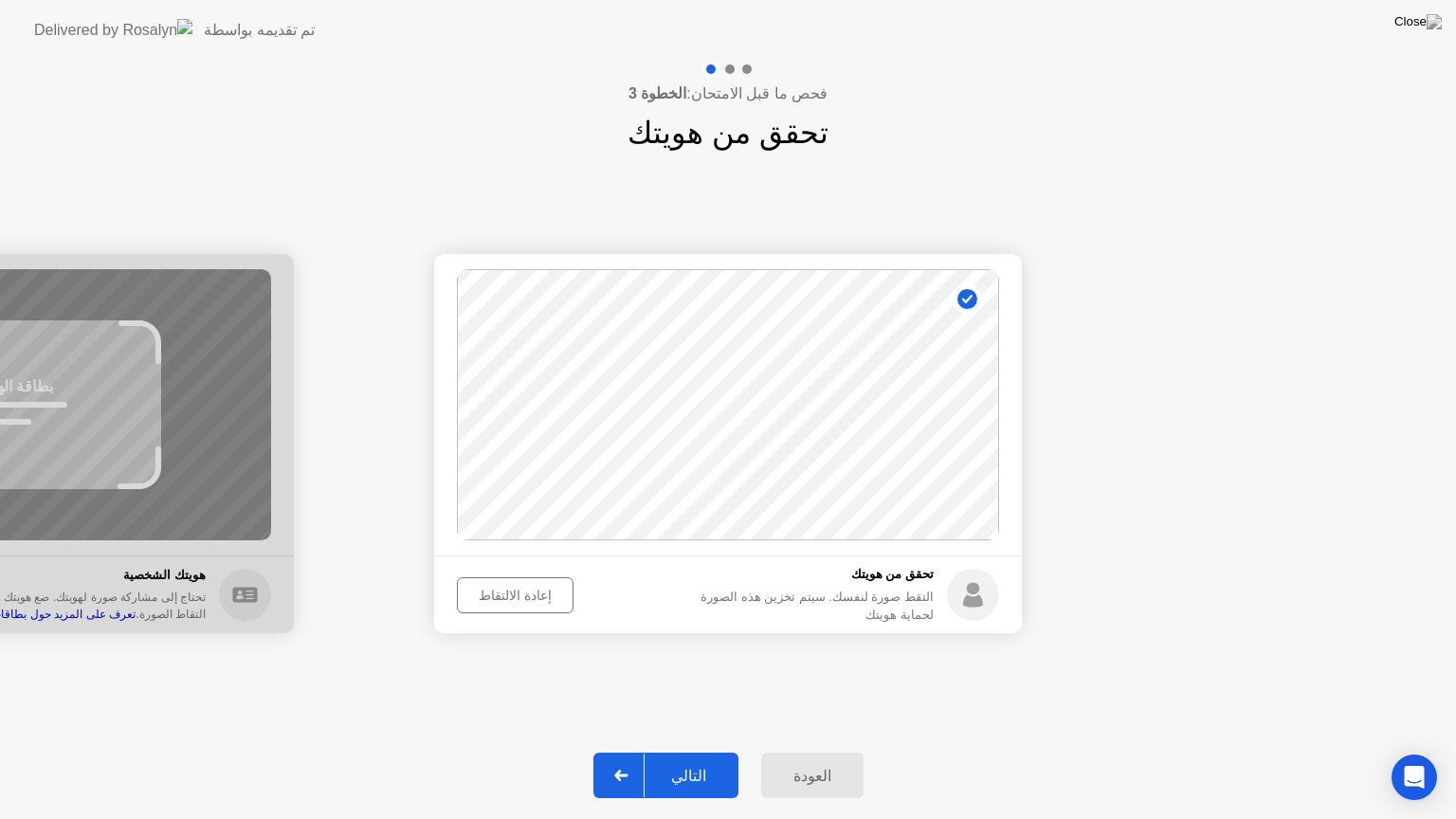
click at [530, 594] on div "إعادة الالتقاط" at bounding box center [516, 595] width 104 height 15
click at [685, 751] on div "التالي" at bounding box center [689, 776] width 88 height 18
click at [511, 591] on div "التقط صورة" at bounding box center [512, 595] width 96 height 15
click at [709, 751] on div "التالي" at bounding box center [689, 776] width 88 height 18
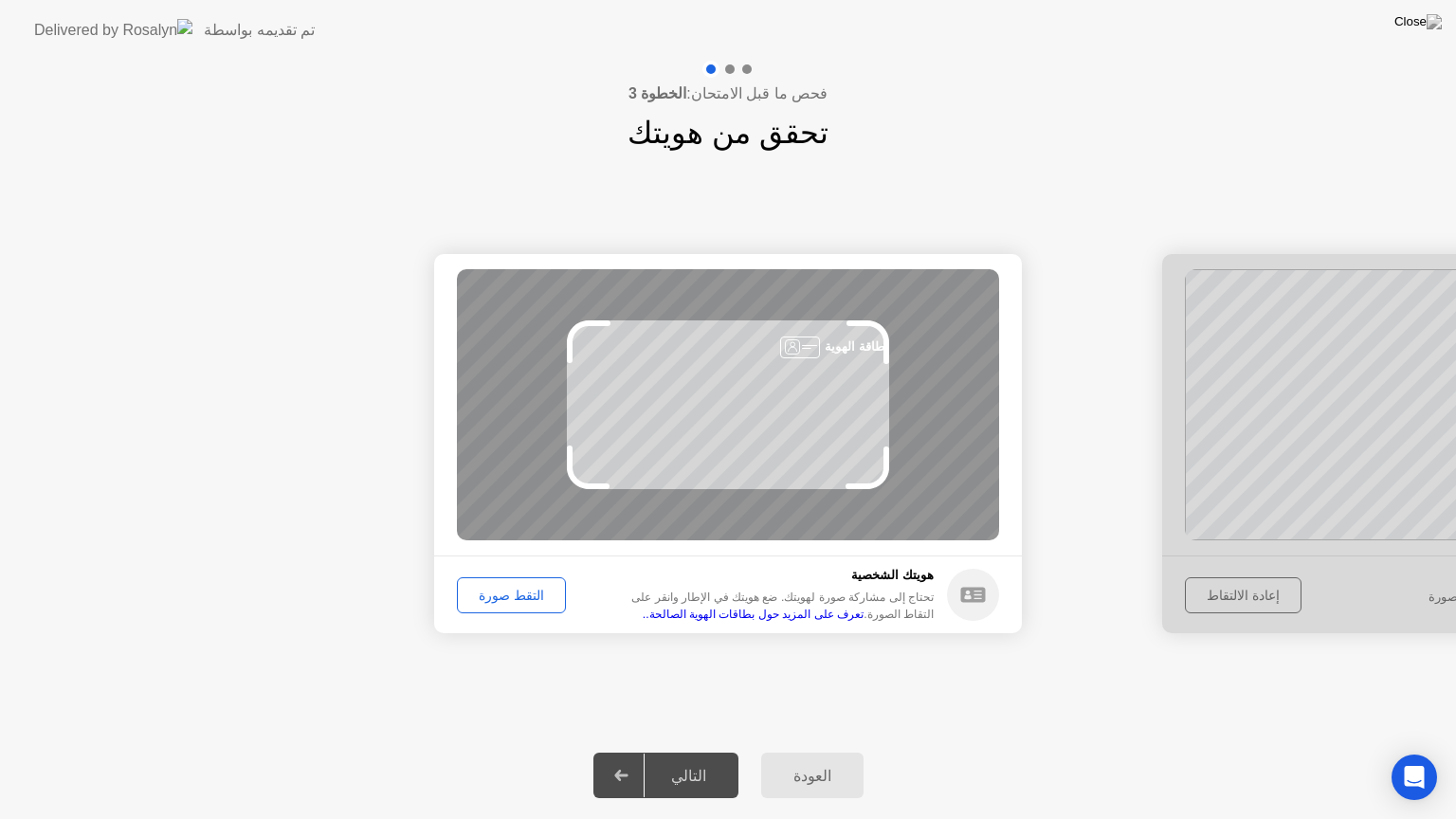
click at [532, 592] on div "التقط صورة" at bounding box center [512, 595] width 96 height 15
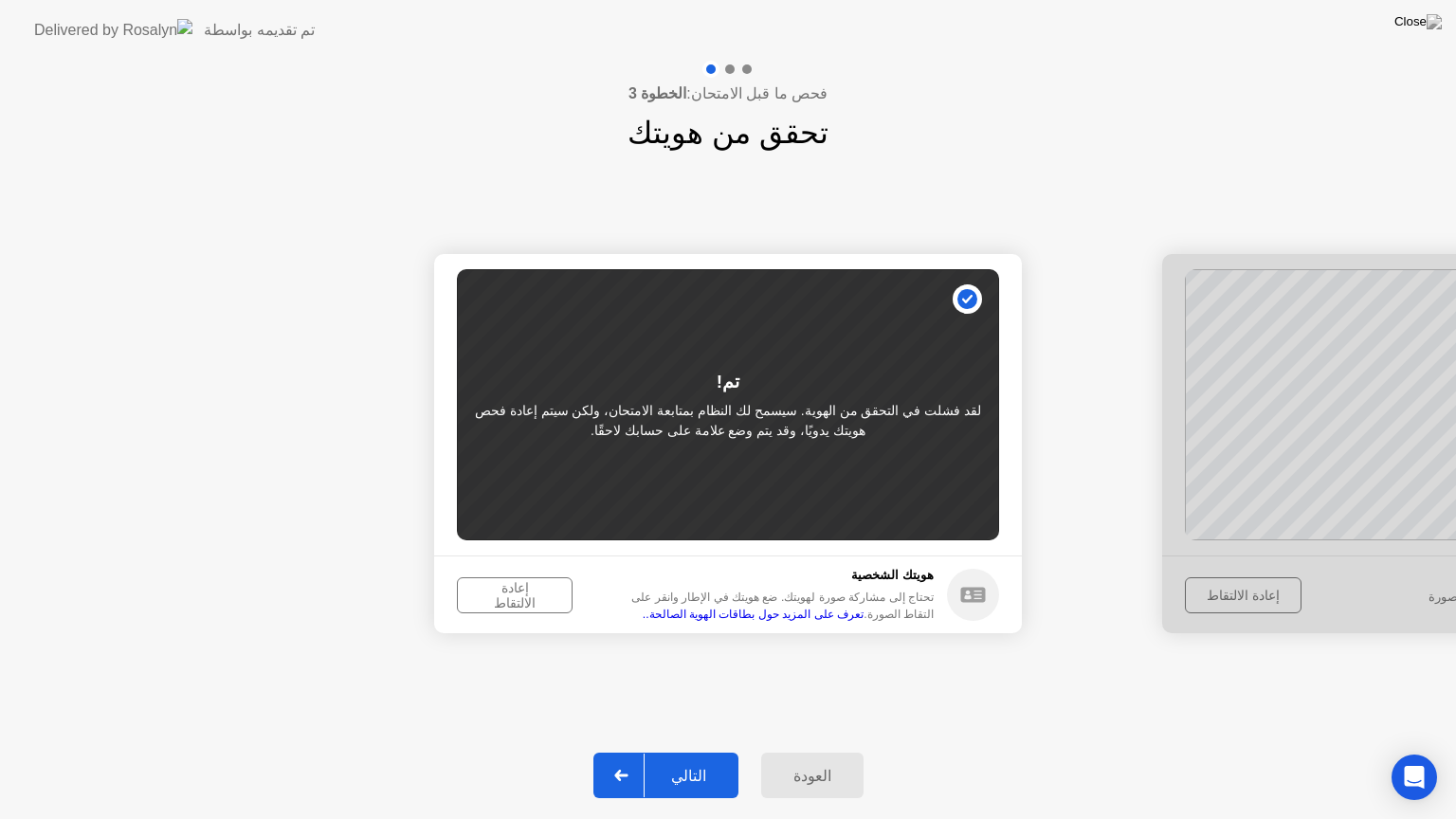
click at [730, 751] on button "التالي" at bounding box center [665, 775] width 145 height 45
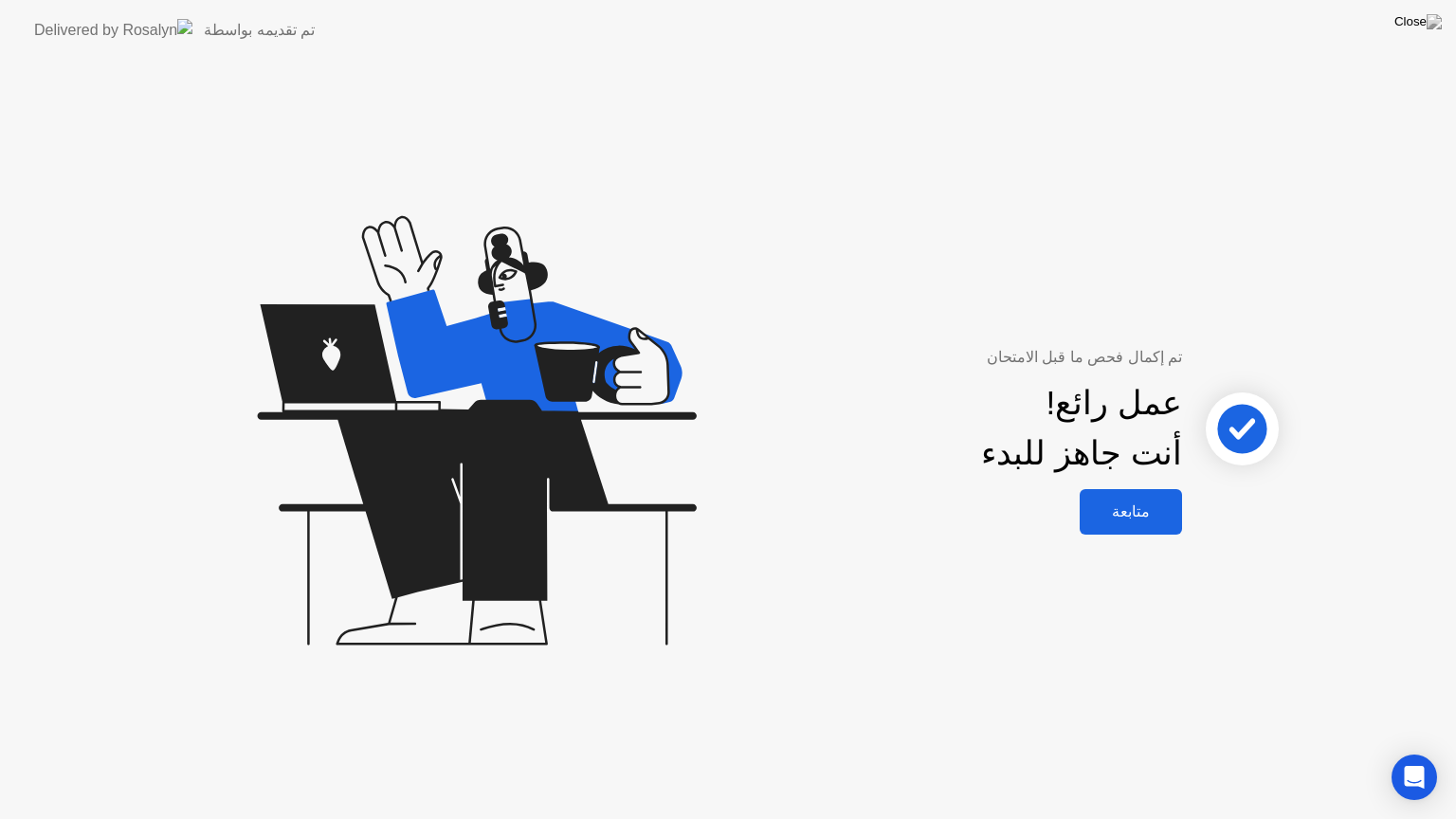
click at [1160, 511] on div "متابعة" at bounding box center [1130, 511] width 91 height 18
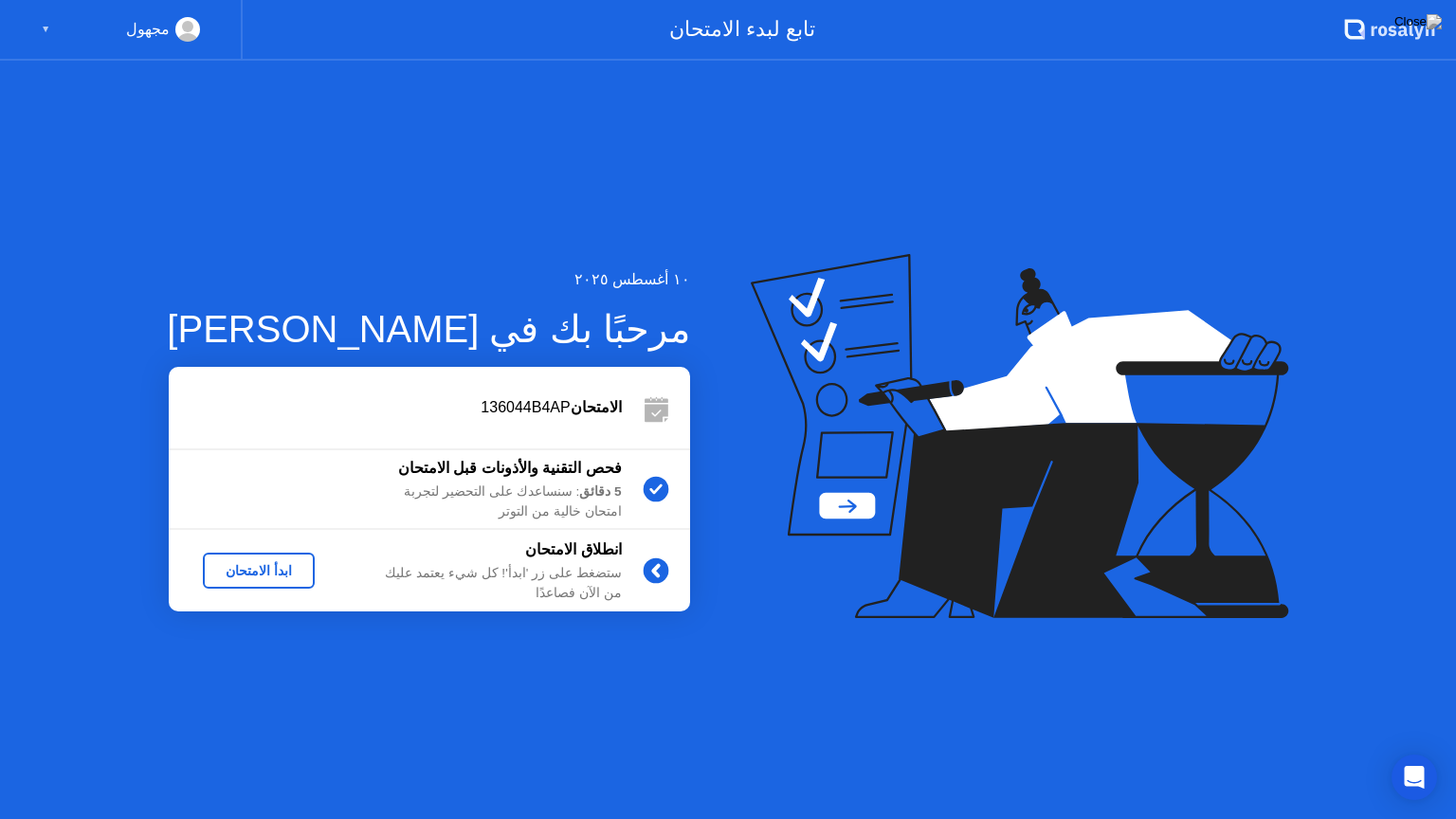
click at [277, 572] on div "ابدأ الامتحان" at bounding box center [258, 569] width 97 height 15
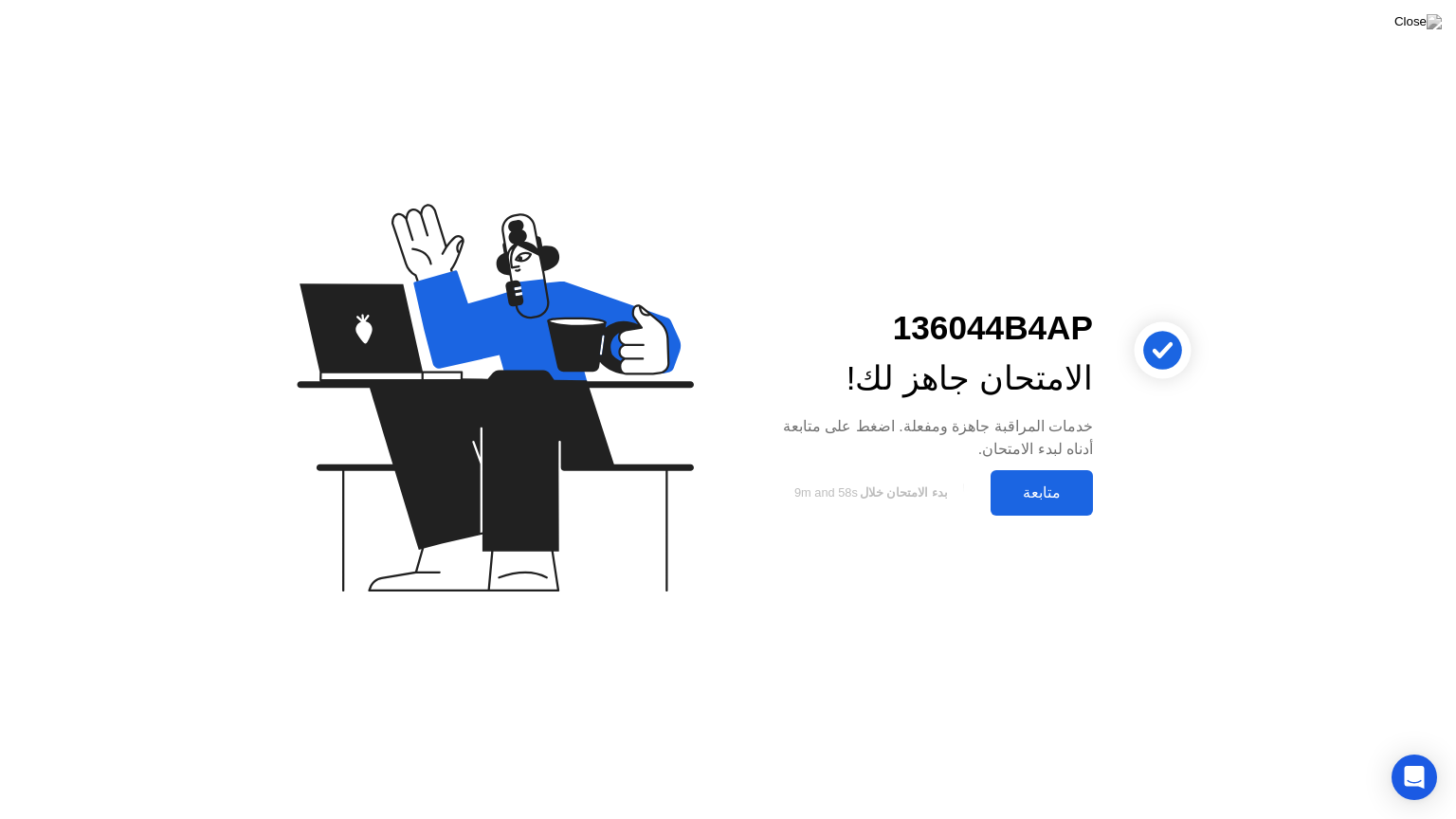
click at [1040, 499] on div "متابعة" at bounding box center [1041, 492] width 91 height 18
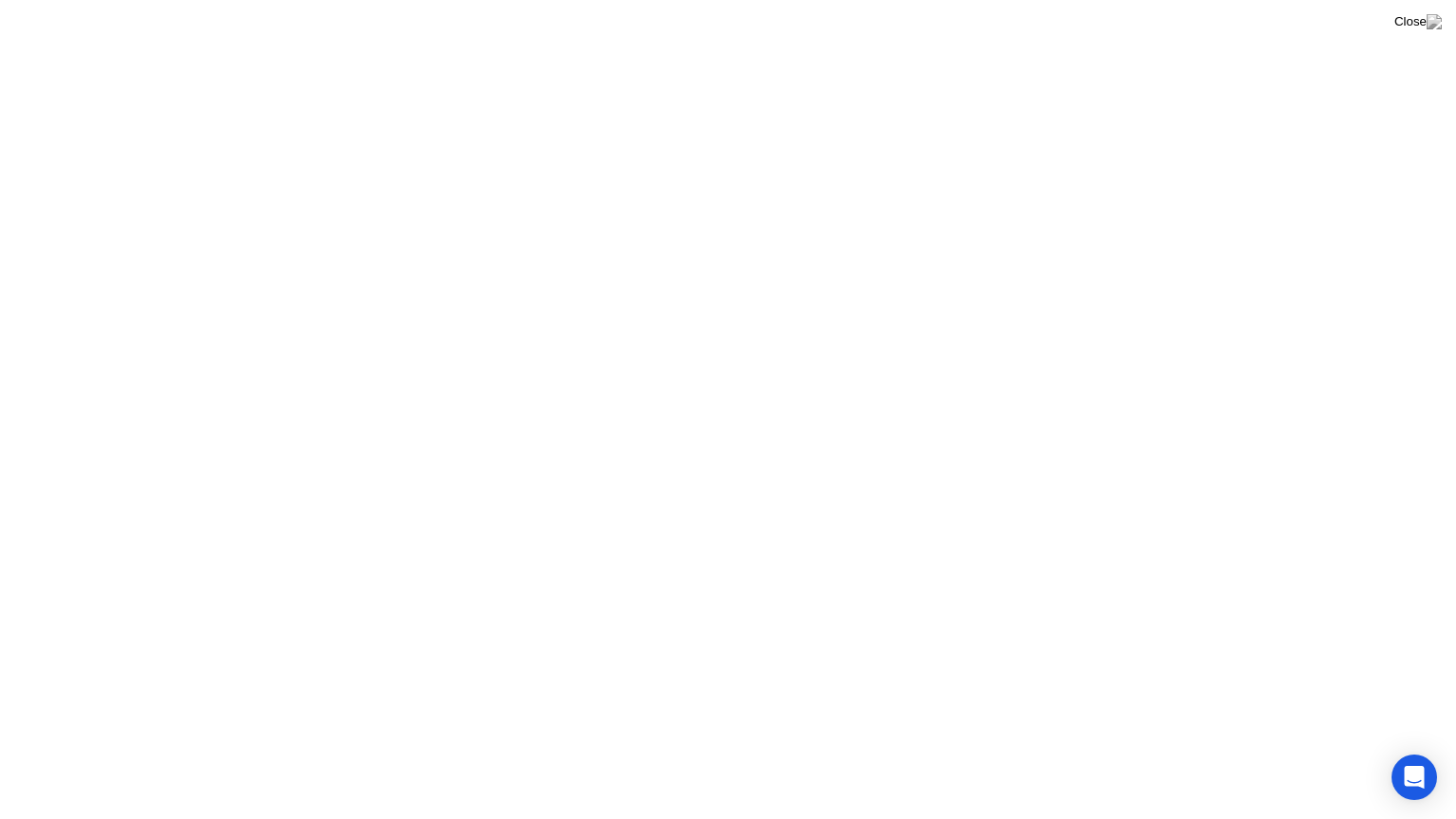
click button "فهمت!"
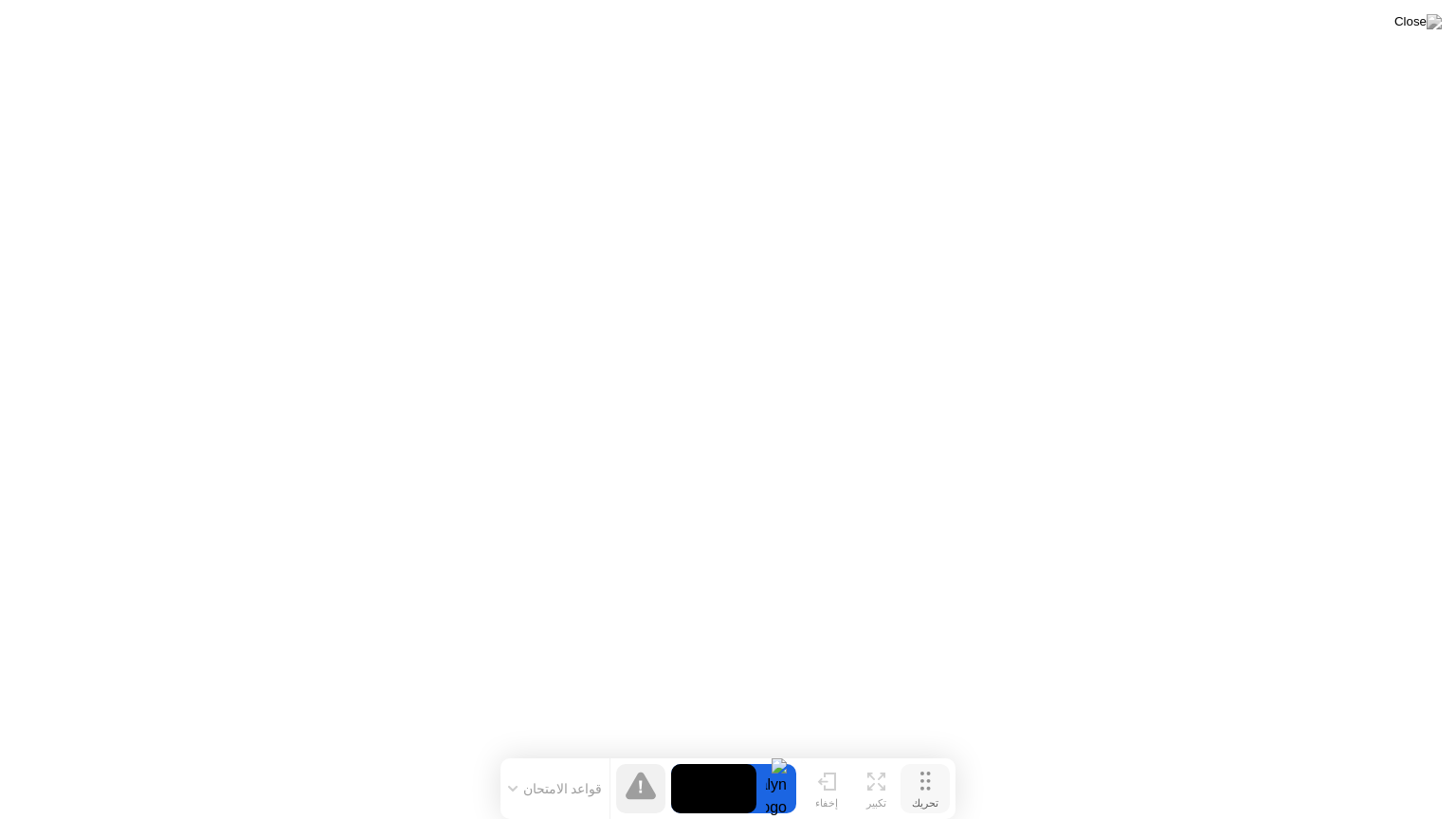
drag, startPoint x: 936, startPoint y: 800, endPoint x: 923, endPoint y: 762, distance: 40.2
click at [923, 751] on div "تحريك" at bounding box center [925, 803] width 26 height 13
